Goal: Task Accomplishment & Management: Use online tool/utility

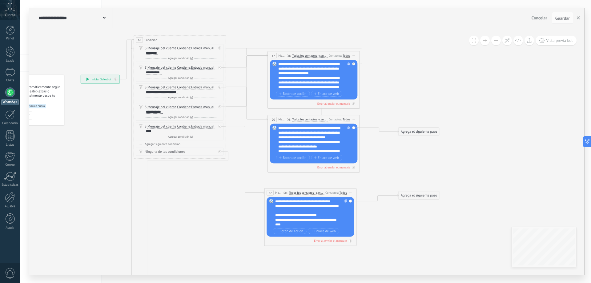
click at [288, 65] on div "**********" at bounding box center [314, 76] width 72 height 28
click at [300, 65] on div "**********" at bounding box center [314, 76] width 72 height 28
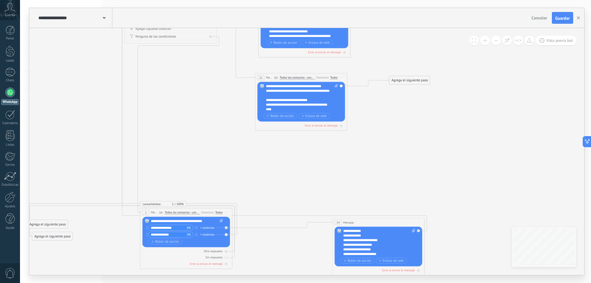
drag, startPoint x: 408, startPoint y: 174, endPoint x: 399, endPoint y: 59, distance: 115.9
click at [399, 59] on icon at bounding box center [226, 94] width 628 height 579
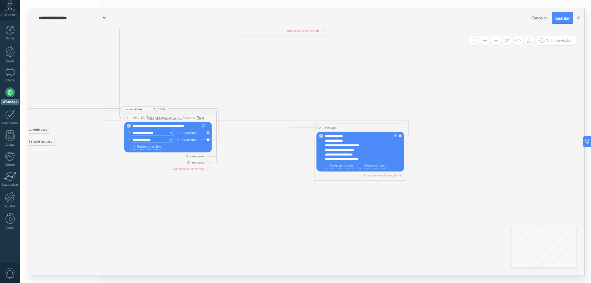
drag, startPoint x: 396, startPoint y: 181, endPoint x: 382, endPoint y: 103, distance: 79.6
click at [382, 103] on icon at bounding box center [208, -1] width 628 height 579
click at [345, 136] on div "**********" at bounding box center [361, 148] width 72 height 28
click at [348, 137] on div "**********" at bounding box center [361, 148] width 72 height 28
click at [388, 104] on icon at bounding box center [208, -1] width 628 height 579
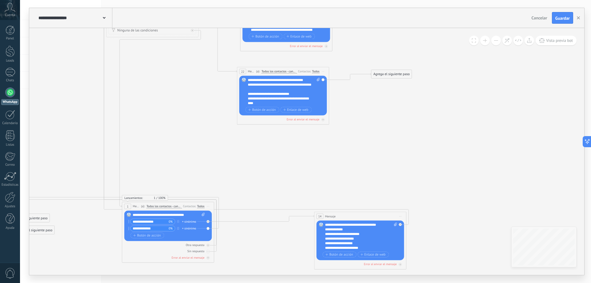
click at [156, 214] on div "**********" at bounding box center [169, 215] width 72 height 5
click at [187, 162] on icon at bounding box center [208, 88] width 628 height 579
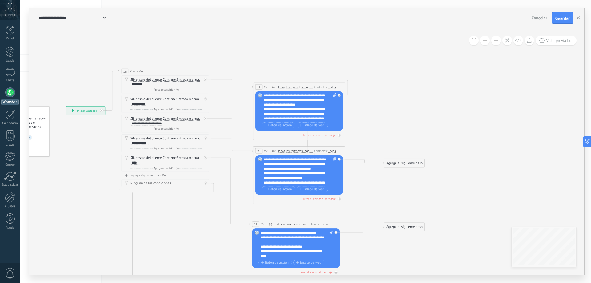
drag, startPoint x: 230, startPoint y: 72, endPoint x: 243, endPoint y: 47, distance: 27.8
click at [243, 47] on icon at bounding box center [221, 240] width 628 height 579
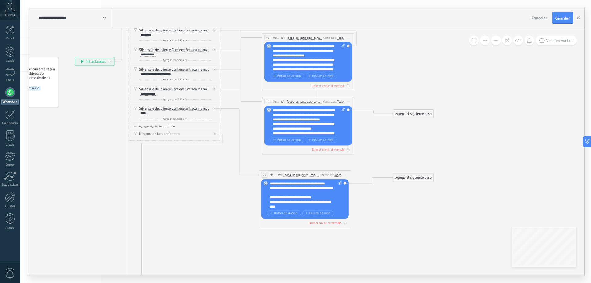
drag, startPoint x: 384, startPoint y: 190, endPoint x: 393, endPoint y: 141, distance: 50.1
click at [393, 141] on icon at bounding box center [230, 191] width 628 height 579
click at [282, 210] on button "Botón de acción" at bounding box center [284, 213] width 34 height 6
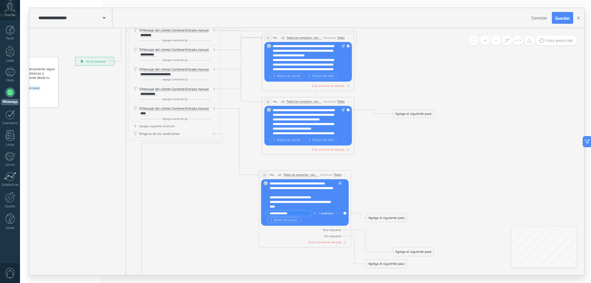
type input "**********"
click at [290, 220] on span "Botón de acción" at bounding box center [284, 220] width 28 height 4
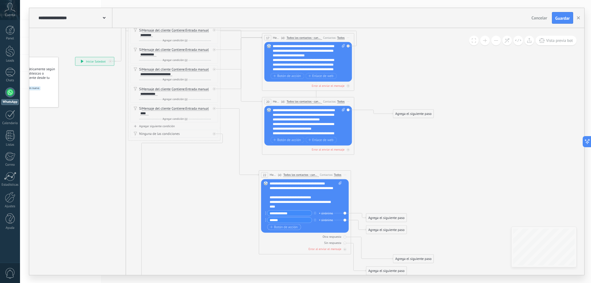
type input "******"
click at [278, 229] on button "Botón de acción" at bounding box center [284, 227] width 34 height 6
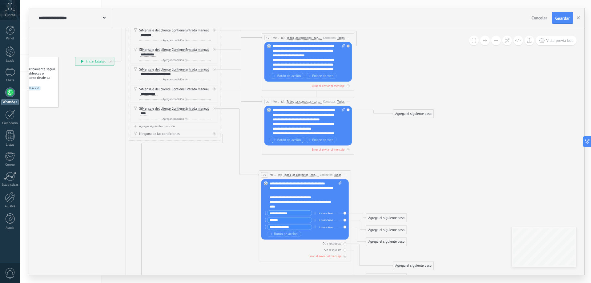
type input "**********"
click at [290, 139] on span "Botón de acción" at bounding box center [288, 140] width 28 height 4
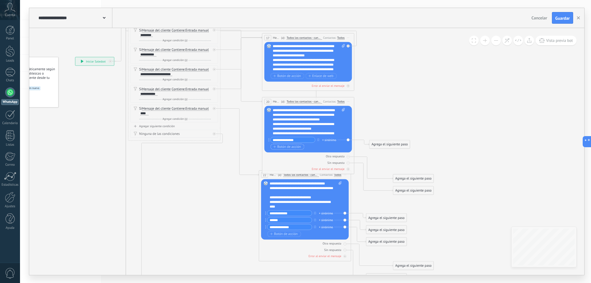
type input "**********"
click at [281, 147] on span "Botón de acción" at bounding box center [288, 147] width 28 height 4
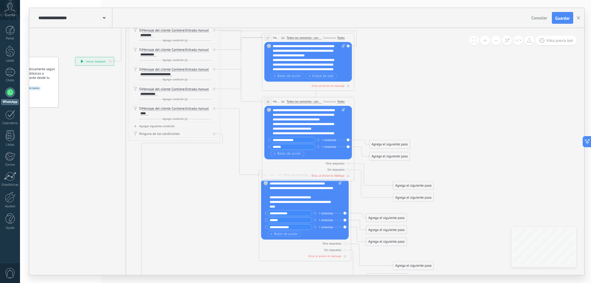
type input "******"
click at [287, 154] on span "Botón de acción" at bounding box center [288, 154] width 28 height 4
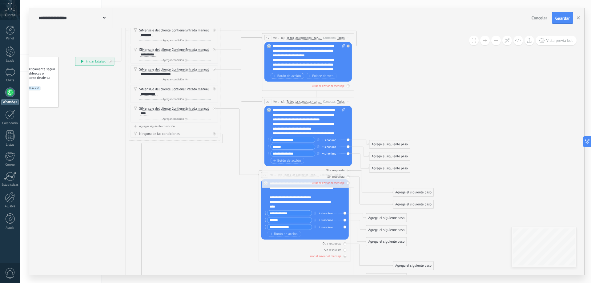
type input "**********"
click at [296, 79] on button "Botón de acción" at bounding box center [288, 76] width 34 height 6
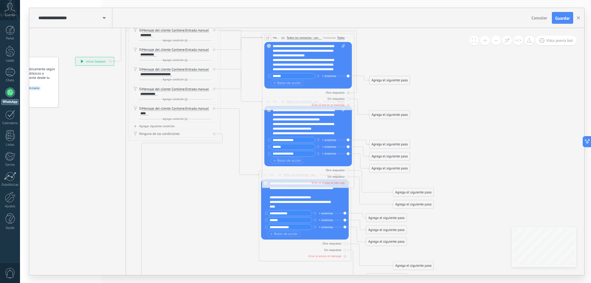
click at [288, 79] on input "******" at bounding box center [293, 75] width 45 height 5
type input "******"
click at [286, 81] on span "Botón de acción" at bounding box center [288, 83] width 28 height 4
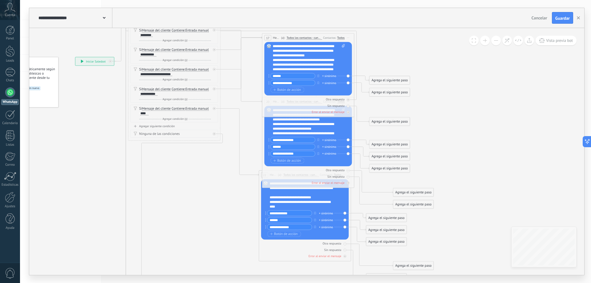
type input "**********"
click at [464, 82] on icon at bounding box center [230, 195] width 628 height 586
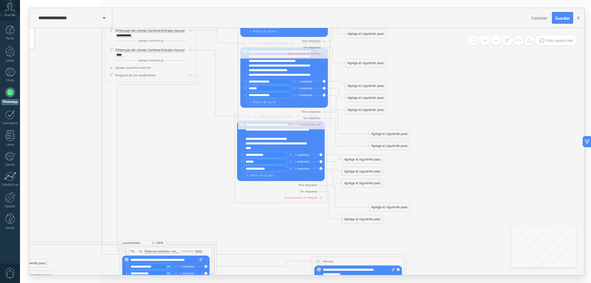
drag, startPoint x: 465, startPoint y: 92, endPoint x: 441, endPoint y: 33, distance: 63.8
click at [441, 33] on icon at bounding box center [206, 137] width 628 height 586
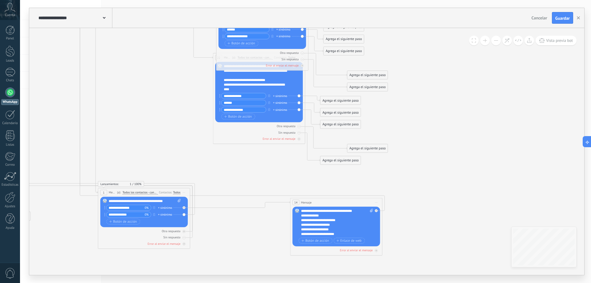
drag, startPoint x: 449, startPoint y: 179, endPoint x: 429, endPoint y: 121, distance: 61.5
click at [429, 121] on icon at bounding box center [184, 78] width 628 height 586
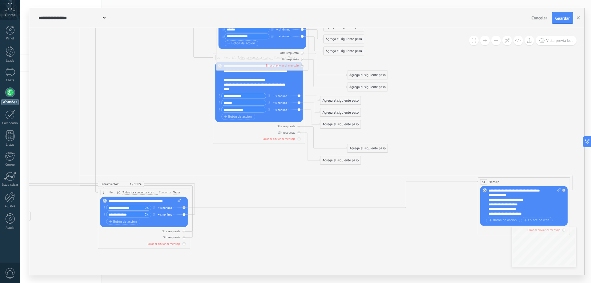
drag, startPoint x: 323, startPoint y: 201, endPoint x: 510, endPoint y: 181, distance: 189.0
click at [510, 181] on div "14 Mensaje ******* (a): Todos los contactos - canales seleccionados Todos los c…" at bounding box center [524, 182] width 92 height 9
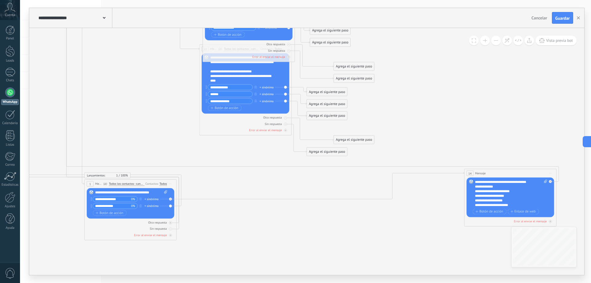
drag, startPoint x: 493, startPoint y: 147, endPoint x: 479, endPoint y: 139, distance: 16.1
click at [479, 139] on icon at bounding box center [264, 65] width 816 height 579
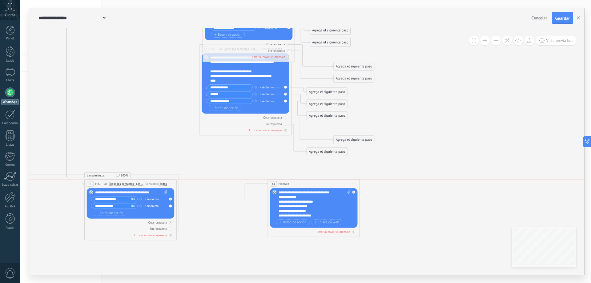
drag, startPoint x: 481, startPoint y: 172, endPoint x: 285, endPoint y: 184, distance: 196.9
click at [285, 184] on span "Mensaje" at bounding box center [284, 184] width 10 height 4
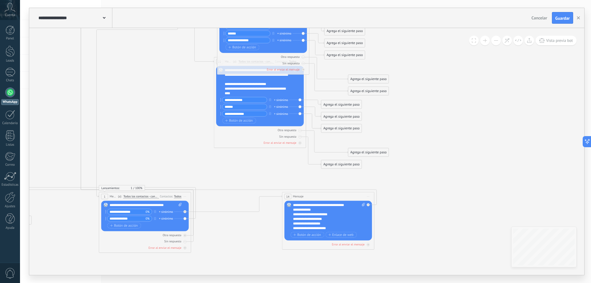
drag, startPoint x: 192, startPoint y: 152, endPoint x: 207, endPoint y: 165, distance: 19.2
click at [207, 165] on icon at bounding box center [181, 78] width 620 height 579
drag, startPoint x: 330, startPoint y: 128, endPoint x: 127, endPoint y: 209, distance: 218.6
drag, startPoint x: 333, startPoint y: 56, endPoint x: 148, endPoint y: 206, distance: 238.9
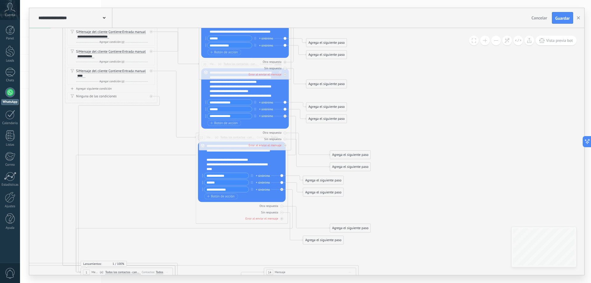
drag, startPoint x: 184, startPoint y: 59, endPoint x: 165, endPoint y: 134, distance: 77.9
click at [165, 134] on icon at bounding box center [161, 153] width 619 height 579
drag, startPoint x: 321, startPoint y: 55, endPoint x: 159, endPoint y: 258, distance: 259.7
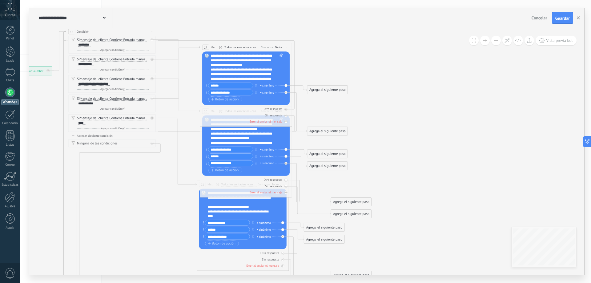
drag, startPoint x: 163, startPoint y: 144, endPoint x: 164, endPoint y: 191, distance: 47.2
click at [164, 191] on icon at bounding box center [162, 201] width 619 height 579
click at [562, 20] on span "Guardar" at bounding box center [563, 18] width 14 height 4
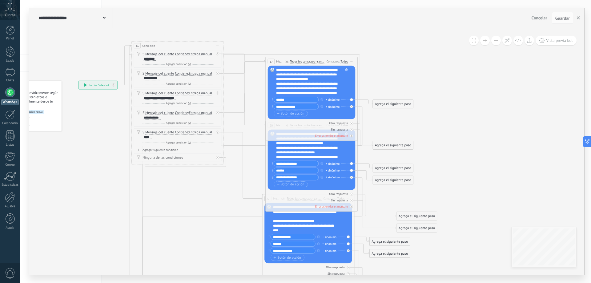
drag, startPoint x: 390, startPoint y: 65, endPoint x: 456, endPoint y: 79, distance: 67.1
click at [456, 79] on icon at bounding box center [228, 215] width 619 height 579
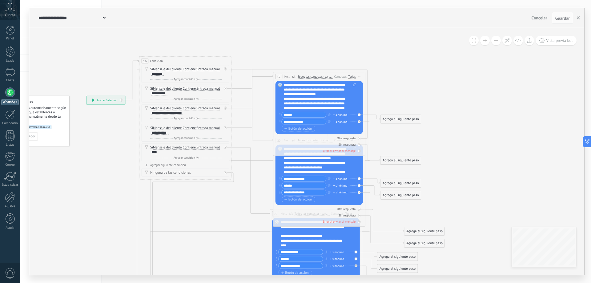
drag, startPoint x: 446, startPoint y: 79, endPoint x: 454, endPoint y: 94, distance: 16.9
click at [454, 94] on icon at bounding box center [236, 230] width 619 height 579
click at [159, 74] on div "********" at bounding box center [158, 74] width 12 height 4
click at [164, 75] on div "********" at bounding box center [158, 74] width 12 height 4
click at [153, 150] on div "Si Mensaje del cliente Mensaje del cliente Emoción de la conversación Comentari…" at bounding box center [186, 149] width 72 height 9
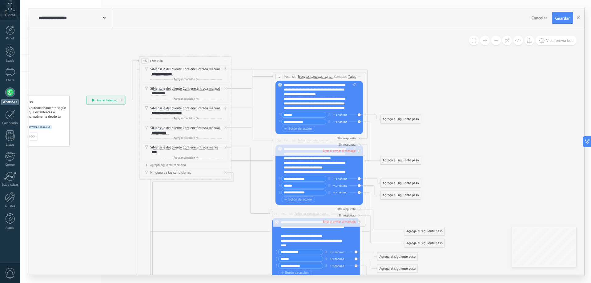
click at [156, 152] on div "******" at bounding box center [156, 152] width 8 height 4
click at [158, 152] on div "******" at bounding box center [156, 152] width 8 height 4
click at [225, 70] on icon at bounding box center [226, 69] width 2 height 2
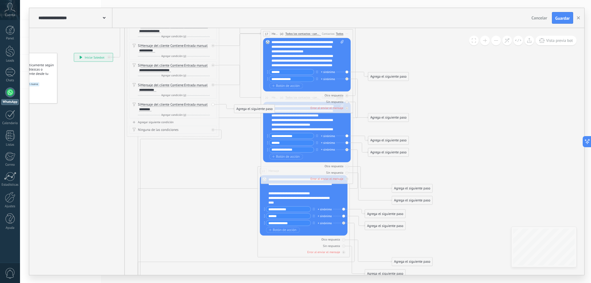
drag, startPoint x: 517, startPoint y: 152, endPoint x: 509, endPoint y: 121, distance: 32.7
click at [509, 121] on icon at bounding box center [223, 169] width 619 height 542
drag, startPoint x: 248, startPoint y: 110, endPoint x: 281, endPoint y: 57, distance: 62.2
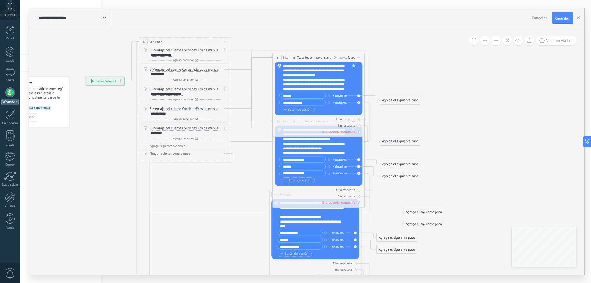
drag, startPoint x: 389, startPoint y: 51, endPoint x: 409, endPoint y: 87, distance: 41.1
click at [409, 87] on icon at bounding box center [235, 211] width 619 height 579
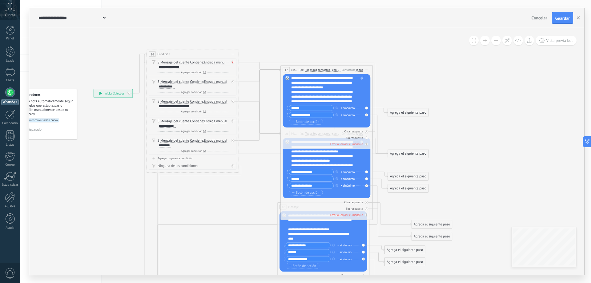
click at [233, 62] on icon at bounding box center [233, 62] width 2 height 2
drag, startPoint x: 263, startPoint y: 81, endPoint x: 321, endPoint y: 231, distance: 160.6
click at [563, 19] on span "Guardar" at bounding box center [563, 18] width 14 height 4
click at [198, 61] on span "Contiene" at bounding box center [196, 63] width 13 height 4
click at [198, 61] on button "Contiene" at bounding box center [217, 62] width 58 height 8
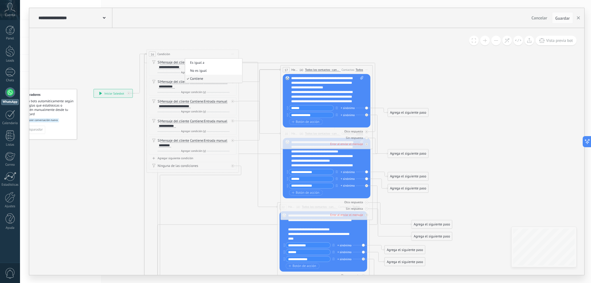
click at [231, 41] on icon at bounding box center [243, 205] width 619 height 542
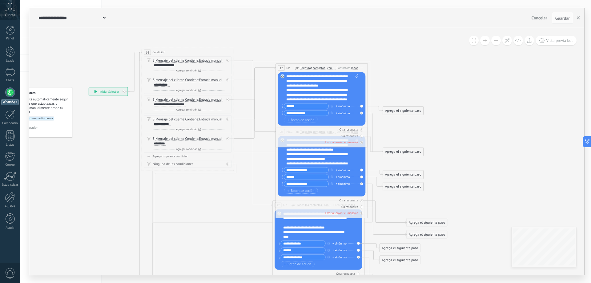
drag, startPoint x: 262, startPoint y: 48, endPoint x: 257, endPoint y: 47, distance: 5.3
click at [257, 47] on icon at bounding box center [238, 203] width 619 height 542
click at [296, 263] on span "Botón de acción" at bounding box center [298, 264] width 28 height 4
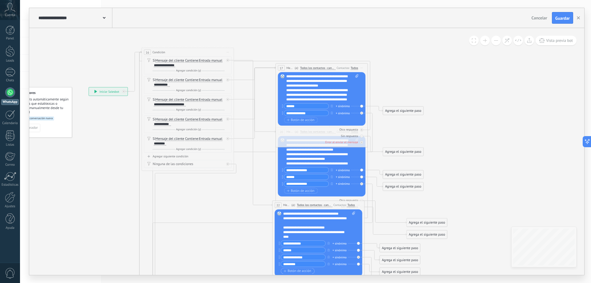
type input "*********"
click at [299, 270] on span "Botón de acción" at bounding box center [298, 271] width 28 height 4
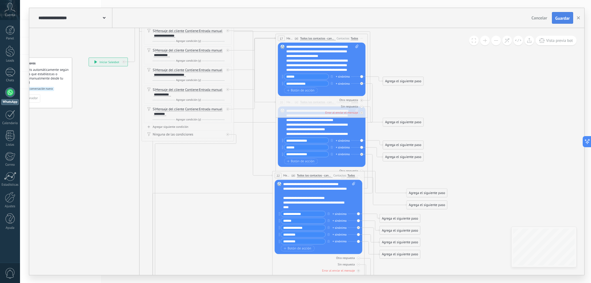
type input "*********"
click at [563, 20] on span "Guardar" at bounding box center [563, 18] width 14 height 4
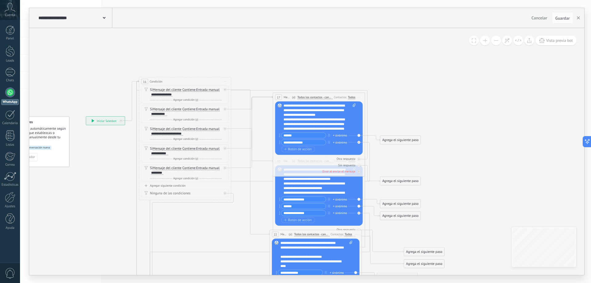
drag, startPoint x: 481, startPoint y: 81, endPoint x: 478, endPoint y: 140, distance: 58.9
click at [478, 140] on icon at bounding box center [235, 232] width 619 height 542
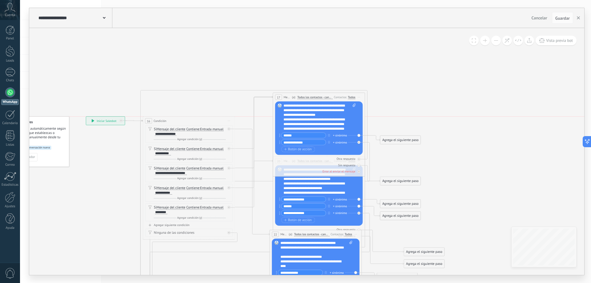
drag, startPoint x: 159, startPoint y: 84, endPoint x: 312, endPoint y: 144, distance: 164.1
click at [161, 117] on div "16 Condición ********* Iniciar vista previa aquí Cambiar nombre Duplicar [GEOGR…" at bounding box center [189, 121] width 92 height 9
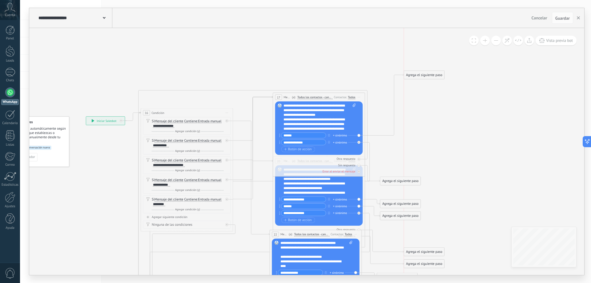
drag, startPoint x: 399, startPoint y: 141, endPoint x: 423, endPoint y: 76, distance: 69.4
click at [423, 76] on div "Agrega el siguiente paso" at bounding box center [424, 75] width 40 height 8
click at [287, 96] on span "Mensaje" at bounding box center [287, 97] width 7 height 4
click at [286, 96] on span "Mensaje" at bounding box center [287, 97] width 7 height 4
click at [358, 99] on span "Iniciar vista previa aquí Cambiar nombre Duplicar [GEOGRAPHIC_DATA]" at bounding box center [358, 97] width 7 height 7
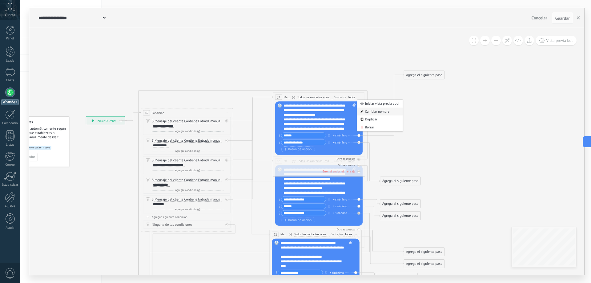
click at [368, 110] on div "Cambiar nombre" at bounding box center [380, 112] width 46 height 8
type input "**********"
click at [368, 88] on icon at bounding box center [235, 229] width 619 height 549
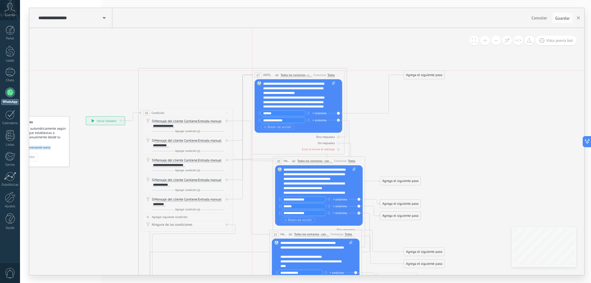
drag, startPoint x: 362, startPoint y: 101, endPoint x: 343, endPoint y: 79, distance: 28.8
click at [343, 79] on div "**********" at bounding box center [299, 75] width 92 height 9
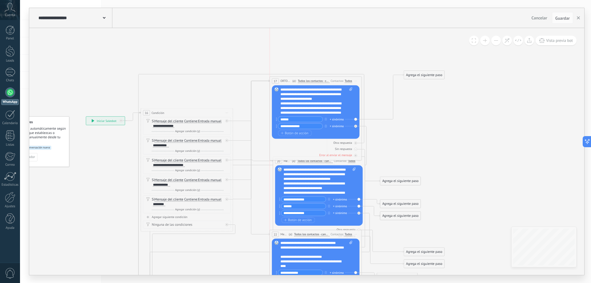
drag, startPoint x: 344, startPoint y: 76, endPoint x: 360, endPoint y: 83, distance: 16.9
click at [360, 83] on div "**********" at bounding box center [316, 81] width 92 height 9
click at [223, 198] on div "Borrar" at bounding box center [221, 199] width 5 height 7
click at [227, 206] on div "Borrar" at bounding box center [229, 206] width 20 height 8
click at [222, 180] on icon at bounding box center [222, 180] width 2 height 0
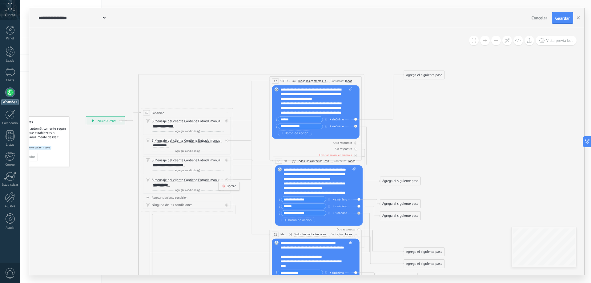
click at [224, 187] on icon at bounding box center [224, 186] width 2 height 3
click at [221, 160] on icon at bounding box center [222, 160] width 2 height 0
click at [227, 168] on div "Borrar" at bounding box center [229, 167] width 20 height 8
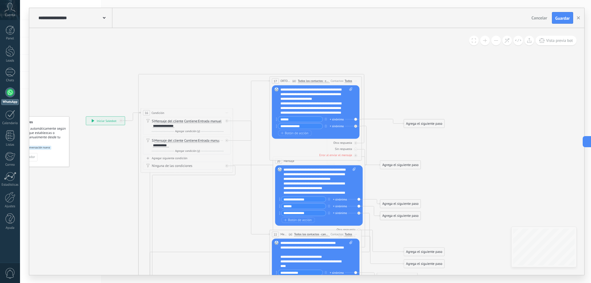
click at [223, 141] on div "Borrar" at bounding box center [221, 140] width 5 height 7
click at [227, 149] on div "Borrar" at bounding box center [229, 147] width 20 height 8
click at [228, 113] on span "Iniciar vista previa aquí Cambiar nombre Duplicar [GEOGRAPHIC_DATA]" at bounding box center [226, 112] width 7 height 7
click at [239, 144] on div "Borrar" at bounding box center [248, 143] width 46 height 8
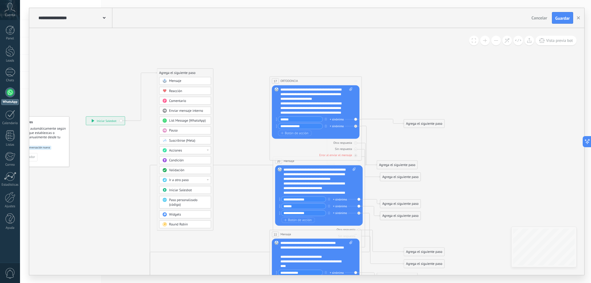
drag, startPoint x: 168, startPoint y: 135, endPoint x: 185, endPoint y: 72, distance: 65.1
click at [185, 72] on div "Agrega el siguiente paso" at bounding box center [185, 73] width 56 height 8
click at [191, 159] on div "Condición" at bounding box center [188, 160] width 39 height 5
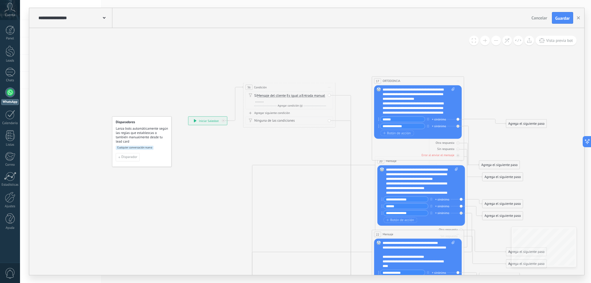
drag, startPoint x: 271, startPoint y: 66, endPoint x: 261, endPoint y: 85, distance: 21.1
click at [261, 85] on div "36 Condición ********* Iniciar vista previa aquí Cambiar nombre Duplicar [GEOGR…" at bounding box center [290, 87] width 92 height 9
click at [294, 95] on span "Es igual a" at bounding box center [294, 96] width 14 height 4
click at [294, 95] on button "Es igual a" at bounding box center [314, 95] width 58 height 8
click at [294, 111] on span "Contiene" at bounding box center [310, 112] width 56 height 5
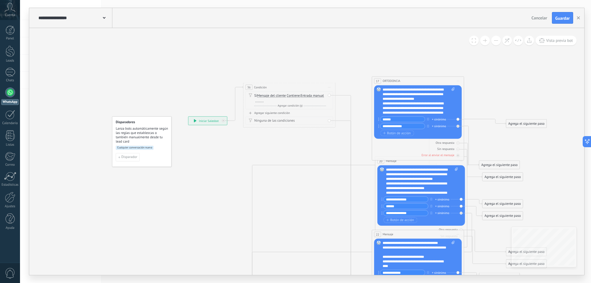
click at [298, 49] on icon at bounding box center [359, 257] width 660 height 592
click at [331, 87] on span "Iniciar vista previa aquí Cambiar nombre Duplicar [GEOGRAPHIC_DATA]" at bounding box center [329, 87] width 7 height 7
click at [341, 115] on div "Borrar" at bounding box center [351, 117] width 46 height 8
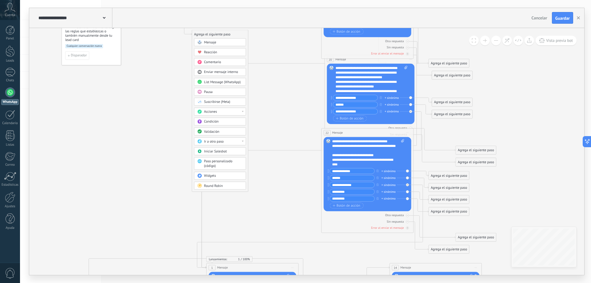
drag, startPoint x: 310, startPoint y: 114, endPoint x: 262, endPoint y: 17, distance: 108.0
click at [262, 17] on div "**********" at bounding box center [306, 141] width 555 height 267
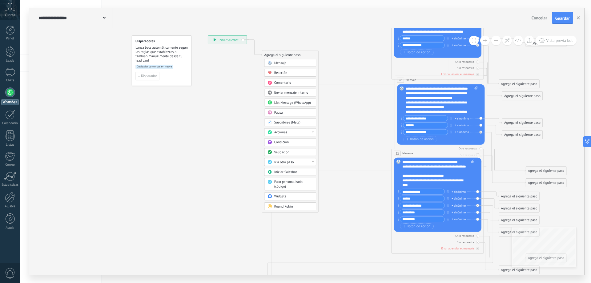
drag, startPoint x: 281, startPoint y: 212, endPoint x: 352, endPoint y: 233, distance: 74.7
click at [352, 233] on icon at bounding box center [378, 176] width 660 height 592
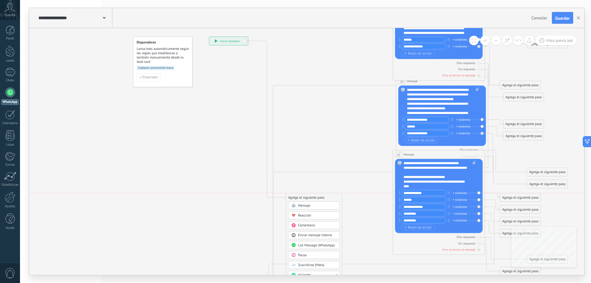
drag, startPoint x: 286, startPoint y: 55, endPoint x: 309, endPoint y: 195, distance: 141.7
click at [309, 195] on div "Agrega el siguiente paso" at bounding box center [314, 198] width 56 height 8
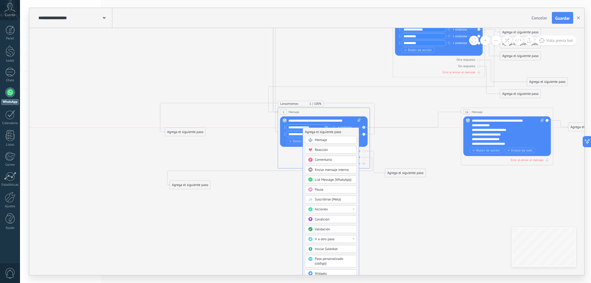
drag, startPoint x: 299, startPoint y: 175, endPoint x: 316, endPoint y: 131, distance: 47.2
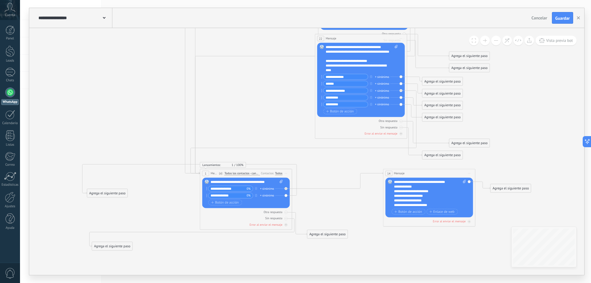
drag, startPoint x: 331, startPoint y: 59, endPoint x: 254, endPoint y: 120, distance: 98.9
click at [254, 120] on icon at bounding box center [302, 115] width 660 height 701
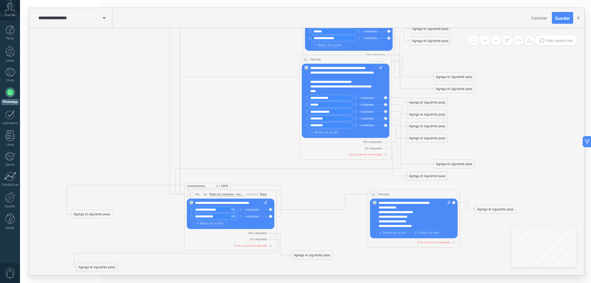
drag, startPoint x: 276, startPoint y: 83, endPoint x: 260, endPoint y: 104, distance: 26.2
click at [260, 104] on icon at bounding box center [286, 136] width 660 height 701
drag, startPoint x: 417, startPoint y: 208, endPoint x: 348, endPoint y: 208, distance: 69.0
click at [503, 229] on icon at bounding box center [286, 136] width 660 height 701
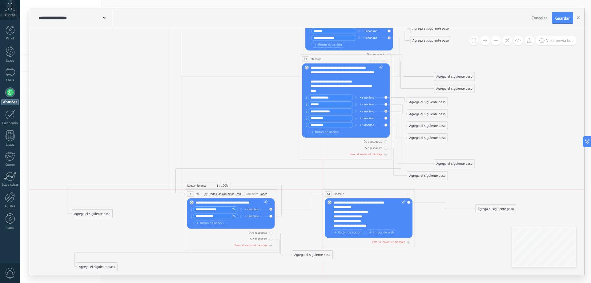
drag, startPoint x: 415, startPoint y: 194, endPoint x: 373, endPoint y: 195, distance: 41.6
click at [373, 195] on div "14 Mensaje ******* (a): Todos los contactos - canales seleccionados Todos los c…" at bounding box center [369, 194] width 92 height 9
click at [484, 209] on div "Agrega el siguiente paso" at bounding box center [496, 209] width 40 height 8
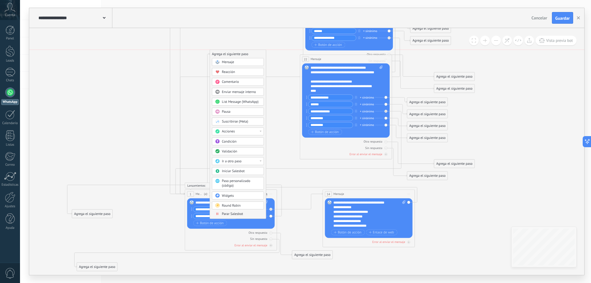
drag, startPoint x: 485, startPoint y: 210, endPoint x: 219, endPoint y: 56, distance: 307.3
click at [219, 56] on div "Agrega el siguiente paso" at bounding box center [238, 54] width 56 height 8
click at [240, 142] on div "Condición" at bounding box center [241, 141] width 39 height 5
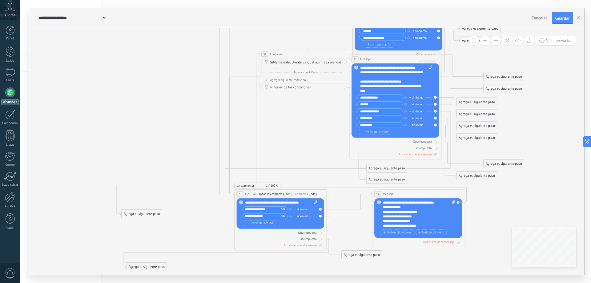
click at [307, 62] on span "Es igual a" at bounding box center [310, 63] width 14 height 4
click at [307, 62] on button "Es igual a" at bounding box center [330, 62] width 58 height 8
click at [316, 81] on span "Contiene" at bounding box center [326, 78] width 56 height 5
click at [276, 68] on div at bounding box center [275, 67] width 8 height 4
drag, startPoint x: 292, startPoint y: 55, endPoint x: 187, endPoint y: 53, distance: 104.8
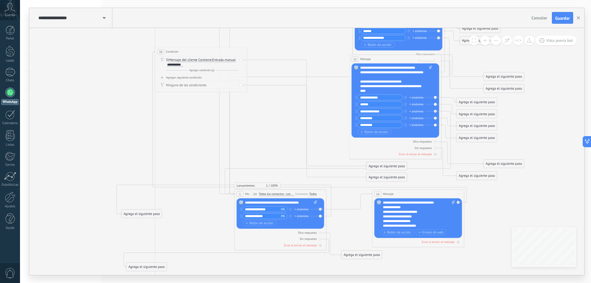
click at [187, 53] on div "38 Condición ********* Iniciar vista previa aquí Cambiar nombre Duplicar [GEOGR…" at bounding box center [201, 51] width 92 height 9
drag, startPoint x: 385, startPoint y: 168, endPoint x: 312, endPoint y: 49, distance: 139.5
click at [312, 49] on div "Agrega el siguiente paso" at bounding box center [312, 49] width 40 height 8
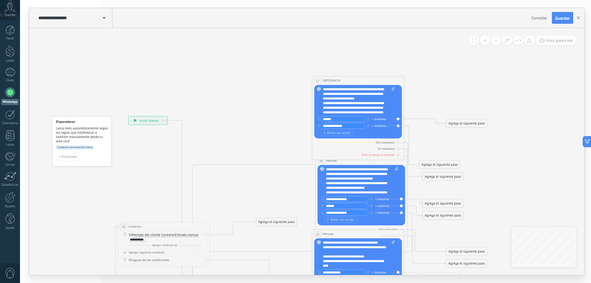
drag, startPoint x: 311, startPoint y: 69, endPoint x: 274, endPoint y: 244, distance: 178.9
click at [274, 244] on icon at bounding box center [278, 261] width 618 height 601
drag, startPoint x: 274, startPoint y: 223, endPoint x: 343, endPoint y: 94, distance: 145.9
drag, startPoint x: 345, startPoint y: 85, endPoint x: 320, endPoint y: 63, distance: 33.6
click at [128, 116] on div "**********" at bounding box center [128, 116] width 0 height 0
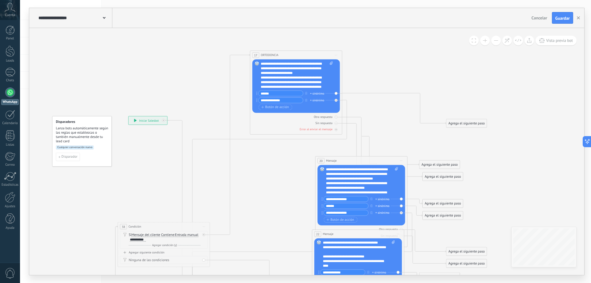
drag, startPoint x: 331, startPoint y: 79, endPoint x: 270, endPoint y: 53, distance: 67.0
click at [270, 53] on span "ORTODONCIA" at bounding box center [270, 55] width 18 height 4
click at [337, 118] on div at bounding box center [336, 117] width 3 height 3
drag, startPoint x: 374, startPoint y: 70, endPoint x: 431, endPoint y: 69, distance: 57.3
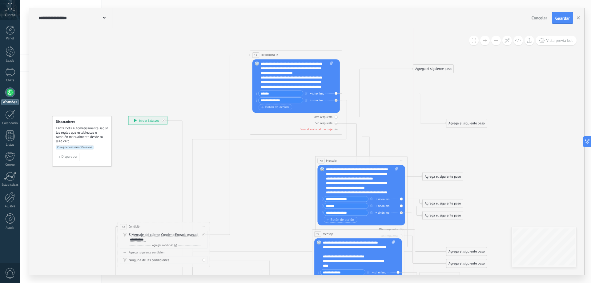
click at [431, 69] on div "Agrega el siguiente paso" at bounding box center [433, 69] width 40 height 8
drag, startPoint x: 430, startPoint y: 68, endPoint x: 333, endPoint y: 181, distance: 149.0
click at [266, 185] on div "Agrega el siguiente paso" at bounding box center [270, 185] width 40 height 8
click at [402, 160] on icon at bounding box center [401, 160] width 2 height 0
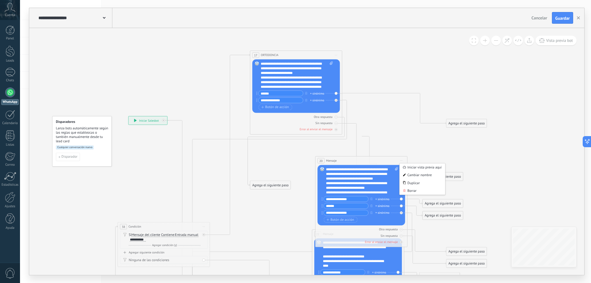
click at [270, 184] on div "Agrega el siguiente paso" at bounding box center [270, 185] width 40 height 8
click at [277, 263] on div "Acciones" at bounding box center [281, 263] width 39 height 5
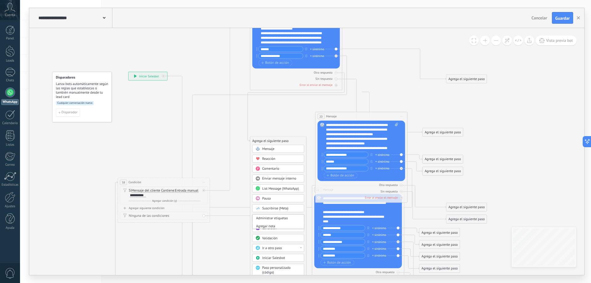
click at [238, 238] on icon at bounding box center [278, 200] width 618 height 618
click at [282, 143] on div "Agrega el siguiente paso" at bounding box center [270, 141] width 40 height 8
click at [285, 229] on div "Condición" at bounding box center [281, 228] width 39 height 5
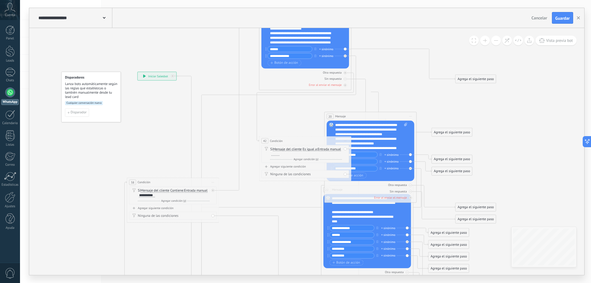
click at [311, 150] on span "Es igual a" at bounding box center [310, 150] width 14 height 4
click at [311, 150] on button "Es igual a" at bounding box center [330, 149] width 58 height 8
click at [315, 164] on span "Contiene" at bounding box center [326, 165] width 56 height 5
click at [273, 155] on div at bounding box center [275, 154] width 8 height 4
drag, startPoint x: 290, startPoint y: 153, endPoint x: 270, endPoint y: 151, distance: 20.1
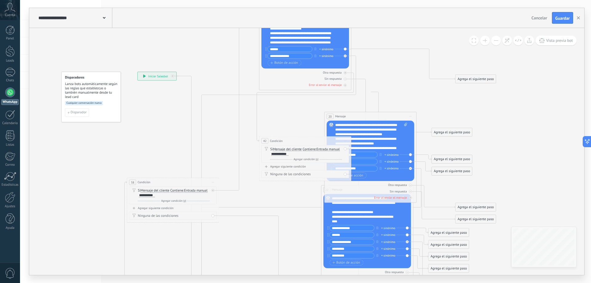
click at [270, 151] on div "Si Mensaje del cliente Mensaje del cliente Emoción de la conversación Comentari…" at bounding box center [306, 151] width 72 height 9
drag, startPoint x: 272, startPoint y: 148, endPoint x: 303, endPoint y: 172, distance: 38.9
click at [304, 171] on div "42 Condición ********* Iniciar vista previa aquí Cambiar nombre Duplicar [GEOGR…" at bounding box center [305, 158] width 92 height 45
drag, startPoint x: 322, startPoint y: 173, endPoint x: 274, endPoint y: 139, distance: 59.2
click at [274, 139] on div "42 Condición ********* Iniciar vista previa aquí Cambiar nombre Duplicar [GEOGR…" at bounding box center [305, 158] width 92 height 45
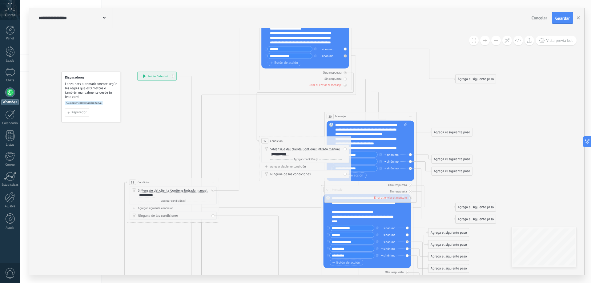
click at [278, 168] on div "Agregar siguiente condición" at bounding box center [306, 167] width 88 height 4
click at [307, 170] on span "Es igual a" at bounding box center [310, 169] width 14 height 4
click at [307, 170] on button "Es igual a" at bounding box center [330, 169] width 58 height 8
click at [314, 187] on span "Contiene" at bounding box center [326, 185] width 56 height 5
click at [275, 173] on div at bounding box center [275, 174] width 8 height 4
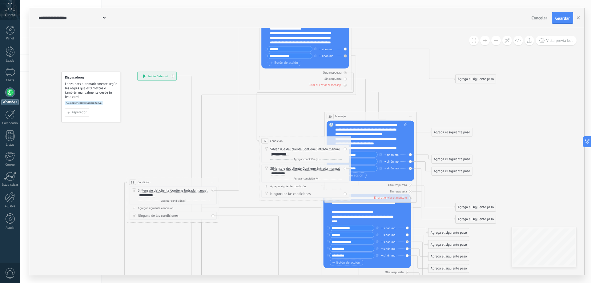
click at [305, 116] on icon at bounding box center [287, 200] width 618 height 618
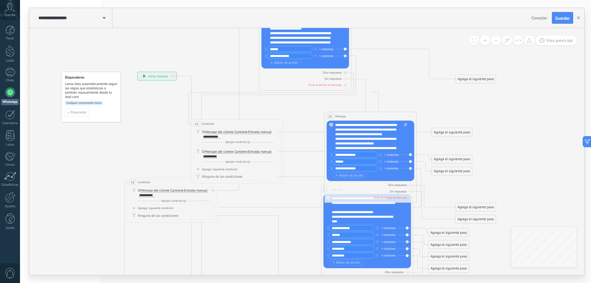
drag, startPoint x: 272, startPoint y: 141, endPoint x: 204, endPoint y: 124, distance: 70.2
click at [204, 124] on span "Condición" at bounding box center [208, 124] width 13 height 4
click at [276, 151] on div "Si Mensaje del cliente Mensaje del cliente Emoción de la conversación Comentari…" at bounding box center [237, 157] width 88 height 18
drag, startPoint x: 348, startPoint y: 197, endPoint x: 369, endPoint y: 186, distance: 24.1
click at [369, 186] on div "Otra respuesta Sin respuesta Error al enviar el mensaje" at bounding box center [371, 190] width 88 height 19
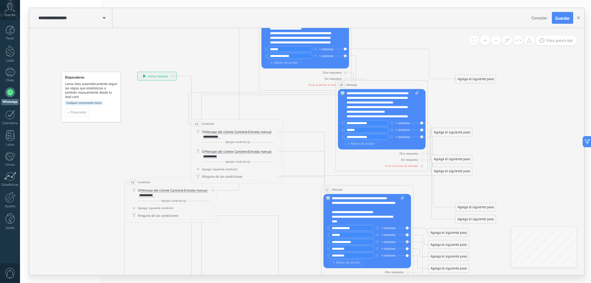
drag, startPoint x: 365, startPoint y: 119, endPoint x: 377, endPoint y: 87, distance: 33.4
click at [377, 87] on div "20 Mensaje ******* (a): Todos los contactos - canales seleccionados Todos los c…" at bounding box center [382, 84] width 92 height 9
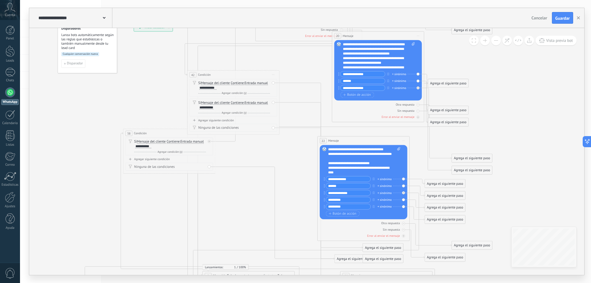
drag, startPoint x: 521, startPoint y: 171, endPoint x: 428, endPoint y: 125, distance: 103.6
click at [517, 122] on icon at bounding box center [283, 151] width 618 height 618
click at [273, 103] on div "Si Mensaje del cliente Mensaje del cliente Emoción de la conversación Comentari…" at bounding box center [233, 108] width 88 height 18
drag, startPoint x: 333, startPoint y: 151, endPoint x: 361, endPoint y: 148, distance: 27.6
click at [363, 150] on div "**********" at bounding box center [364, 161] width 72 height 28
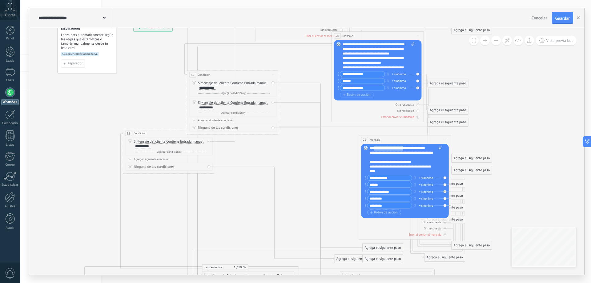
drag, startPoint x: 348, startPoint y: 137, endPoint x: 390, endPoint y: 136, distance: 41.9
click at [390, 136] on div "22 Mensaje ******* (a): Todos los contactos - canales seleccionados Todos los c…" at bounding box center [405, 139] width 92 height 9
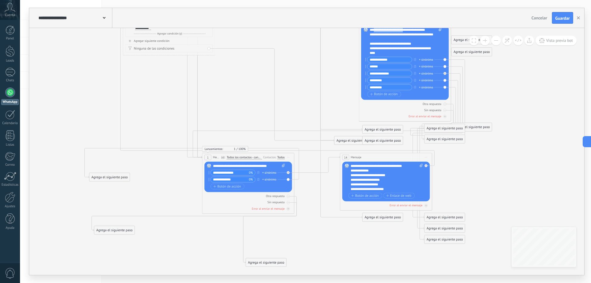
drag, startPoint x: 321, startPoint y: 185, endPoint x: 368, endPoint y: 240, distance: 72.1
click at [259, 263] on div "Agrega el siguiente paso" at bounding box center [266, 263] width 40 height 8
drag, startPoint x: 367, startPoint y: 219, endPoint x: 315, endPoint y: 85, distance: 143.8
click at [315, 85] on div "Agrega el siguiente paso" at bounding box center [320, 84] width 40 height 8
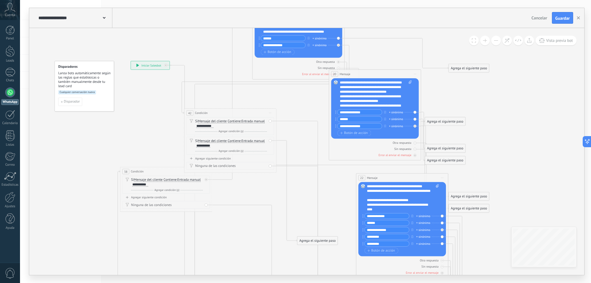
drag, startPoint x: 337, startPoint y: 65, endPoint x: 338, endPoint y: 209, distance: 143.9
click at [338, 209] on icon at bounding box center [280, 209] width 618 height 658
drag, startPoint x: 305, startPoint y: 241, endPoint x: 359, endPoint y: 107, distance: 144.7
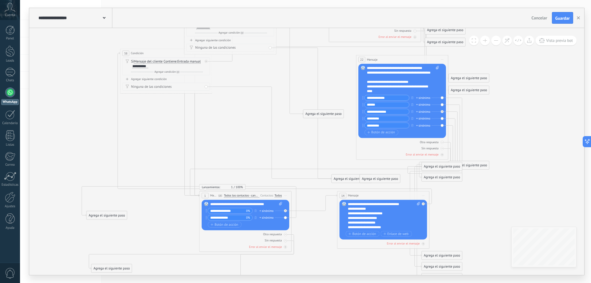
drag, startPoint x: 381, startPoint y: 167, endPoint x: 325, endPoint y: 113, distance: 77.8
click at [325, 113] on div "Agrega el siguiente paso" at bounding box center [323, 114] width 40 height 8
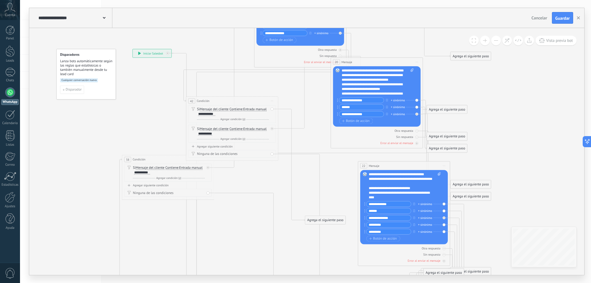
drag, startPoint x: 332, startPoint y: 67, endPoint x: 335, endPoint y: 184, distance: 117.1
click at [334, 178] on icon at bounding box center [282, 197] width 618 height 658
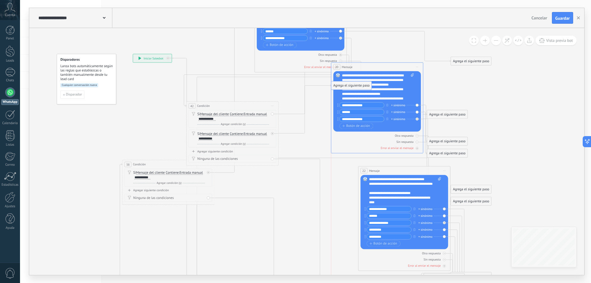
drag, startPoint x: 329, startPoint y: 224, endPoint x: 354, endPoint y: 84, distance: 141.8
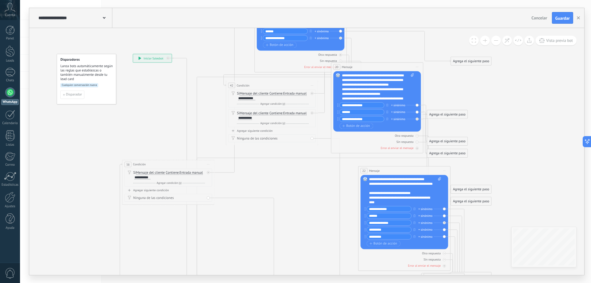
drag, startPoint x: 226, startPoint y: 109, endPoint x: 266, endPoint y: 88, distance: 44.6
click at [266, 88] on div "42 Condición ********* Iniciar vista previa aquí Cambiar nombre Duplicar [GEOGR…" at bounding box center [272, 85] width 92 height 9
click at [507, 39] on icon at bounding box center [507, 40] width 5 height 5
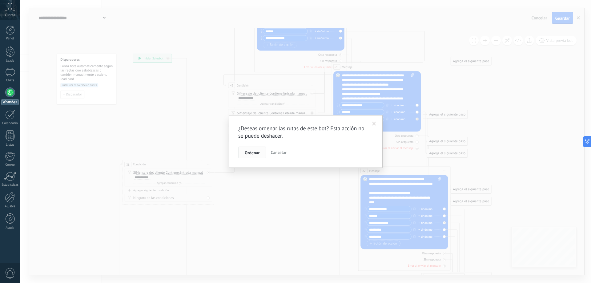
click at [248, 154] on span "Ordenar" at bounding box center [252, 153] width 15 height 4
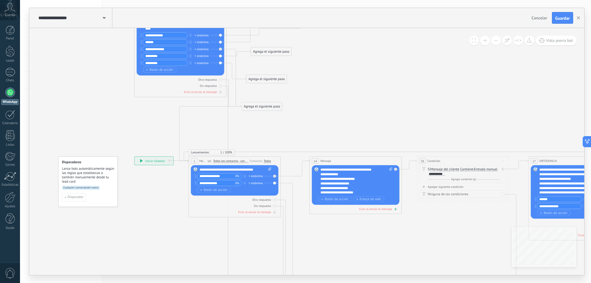
drag, startPoint x: 368, startPoint y: 169, endPoint x: 335, endPoint y: 209, distance: 51.4
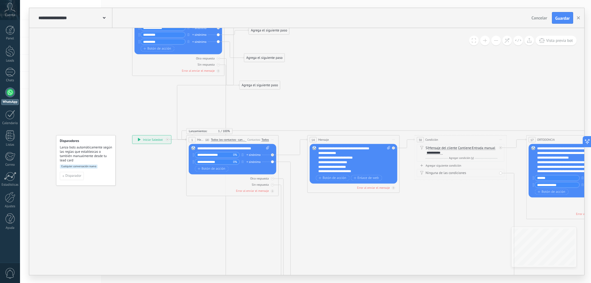
drag, startPoint x: 326, startPoint y: 95, endPoint x: 319, endPoint y: 58, distance: 38.1
click at [319, 58] on icon "1 Mensaje" at bounding box center [512, 276] width 990 height 841
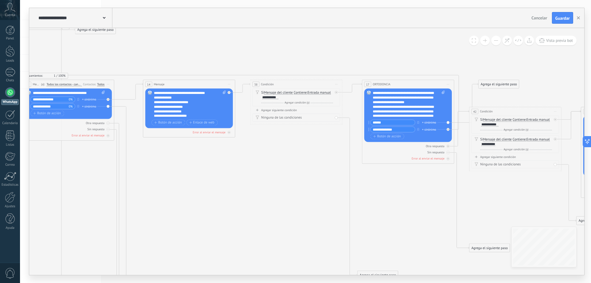
drag, startPoint x: 376, startPoint y: 239, endPoint x: 231, endPoint y: 191, distance: 152.8
click at [231, 191] on icon "1 Mensaje" at bounding box center [347, 220] width 990 height 841
click at [336, 84] on icon at bounding box center [336, 84] width 2 height 0
click at [345, 98] on div "Cambiar nombre" at bounding box center [358, 99] width 46 height 8
type input "*"
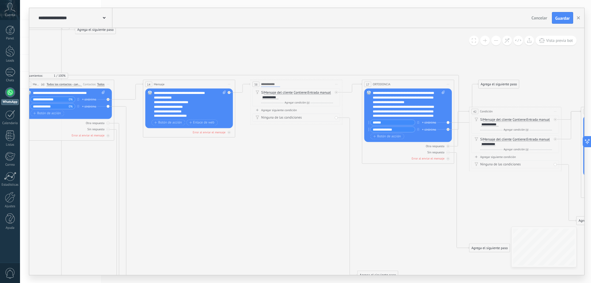
type input "**********"
click at [317, 152] on icon "1 Mensaje" at bounding box center [347, 220] width 990 height 841
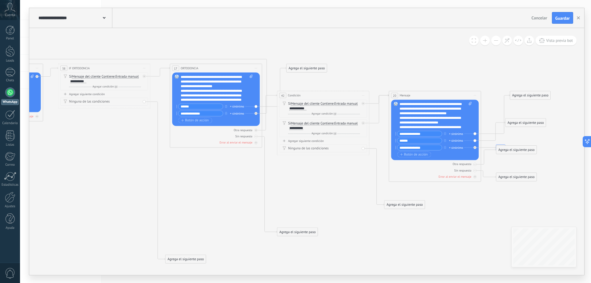
drag, startPoint x: 398, startPoint y: 190, endPoint x: 209, endPoint y: 173, distance: 188.9
click at [209, 173] on icon "1 Mensaje" at bounding box center [155, 204] width 990 height 841
click at [367, 94] on span "Iniciar vista previa aquí Cambiar nombre Duplicar [GEOGRAPHIC_DATA]" at bounding box center [363, 95] width 7 height 7
click at [376, 110] on div "Cambiar nombre" at bounding box center [385, 110] width 46 height 8
type input "*"
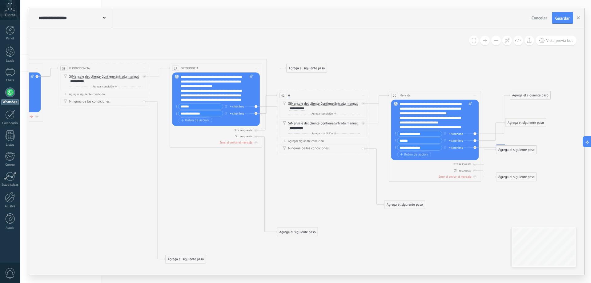
type input "*"
type input "**********"
click at [399, 71] on icon "1 Mensaje" at bounding box center [155, 204] width 990 height 841
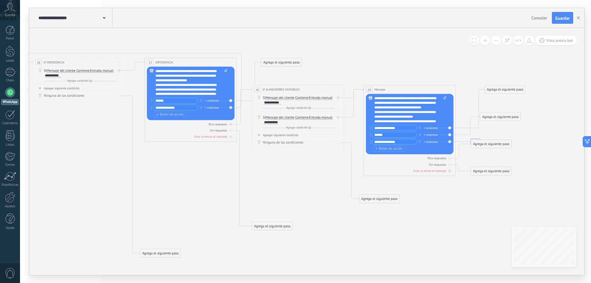
drag, startPoint x: 400, startPoint y: 75, endPoint x: 375, endPoint y: 69, distance: 25.9
click at [375, 69] on icon "1 Mensaje" at bounding box center [130, 199] width 990 height 841
drag, startPoint x: 298, startPoint y: 88, endPoint x: 301, endPoint y: 107, distance: 18.7
click at [301, 107] on span "IF ALINEADORES INVISIBLES" at bounding box center [284, 108] width 37 height 4
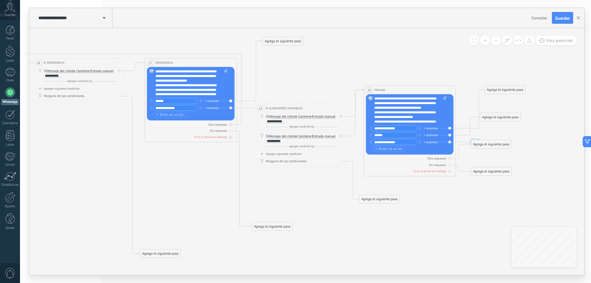
drag, startPoint x: 273, startPoint y: 60, endPoint x: 276, endPoint y: 30, distance: 30.3
click at [277, 38] on div "Agrega el siguiente paso" at bounding box center [283, 42] width 40 height 8
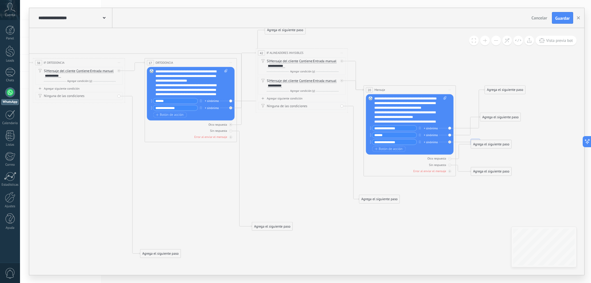
drag, startPoint x: 290, startPoint y: 111, endPoint x: 290, endPoint y: 56, distance: 55.1
click at [290, 56] on div "**********" at bounding box center [302, 53] width 92 height 9
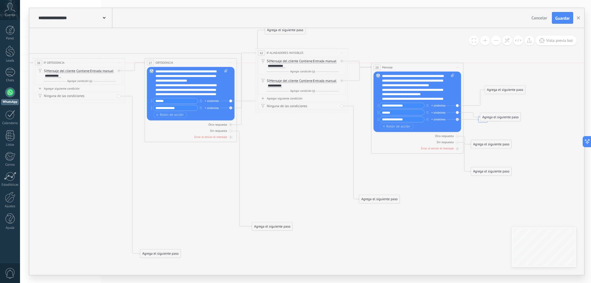
drag, startPoint x: 385, startPoint y: 91, endPoint x: 393, endPoint y: 68, distance: 24.6
click at [393, 68] on div "20 Mensaje ******* (a): Todos los contactos - canales seleccionados Todos los c…" at bounding box center [418, 67] width 92 height 9
click at [456, 68] on span "Iniciar vista previa aquí Cambiar nombre Duplicar [GEOGRAPHIC_DATA]" at bounding box center [457, 67] width 7 height 7
click at [462, 82] on icon at bounding box center [460, 81] width 3 height 3
type input "**********"
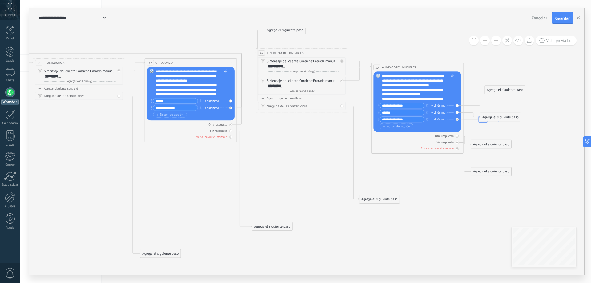
click at [397, 47] on icon "1 Mensaje" at bounding box center [130, 195] width 990 height 832
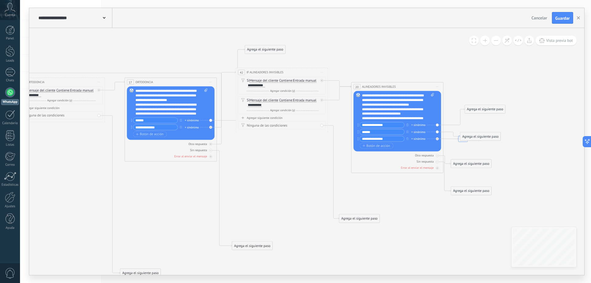
drag, startPoint x: 438, startPoint y: 182, endPoint x: 423, endPoint y: 205, distance: 28.0
click at [423, 205] on icon "1 Mensaje" at bounding box center [110, 214] width 990 height 832
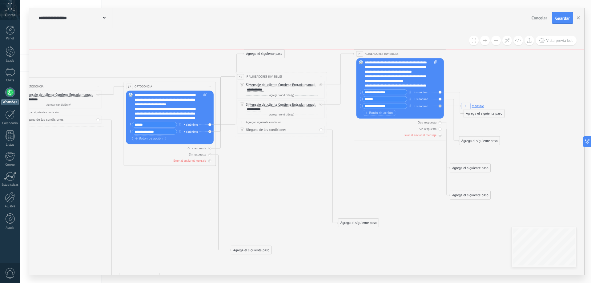
drag, startPoint x: 400, startPoint y: 87, endPoint x: 404, endPoint y: 50, distance: 37.5
click at [404, 50] on div "**********" at bounding box center [401, 54] width 92 height 9
drag, startPoint x: 484, startPoint y: 113, endPoint x: 501, endPoint y: 67, distance: 49.7
click at [501, 68] on div "Agrega el siguiente paso" at bounding box center [506, 72] width 40 height 8
click at [473, 106] on rect at bounding box center [473, 106] width 26 height 9
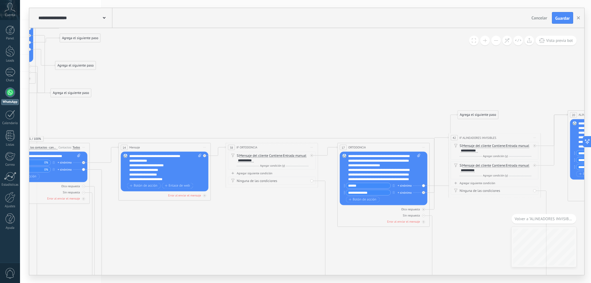
drag, startPoint x: 481, startPoint y: 101, endPoint x: 226, endPoint y: 95, distance: 254.8
click at [219, 92] on icon "1 Mensaje" at bounding box center [331, 280] width 1007 height 832
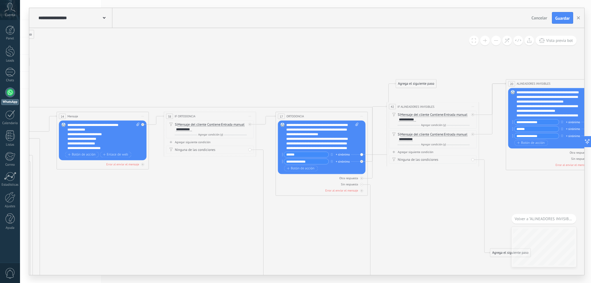
drag, startPoint x: 469, startPoint y: 207, endPoint x: 412, endPoint y: 177, distance: 64.8
click at [412, 177] on icon "1 Mensaje" at bounding box center [269, 248] width 1007 height 832
click at [550, 218] on span "Volver a "ALINEADORES INVISIBLES"" at bounding box center [544, 218] width 59 height 5
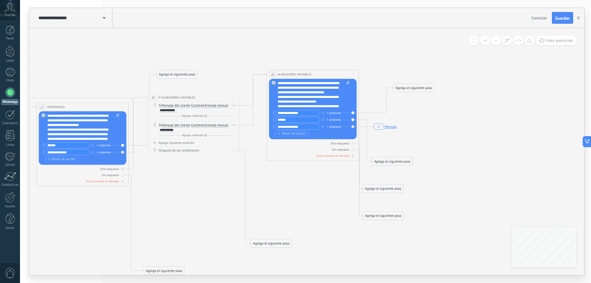
drag, startPoint x: 472, startPoint y: 106, endPoint x: 386, endPoint y: 128, distance: 89.1
click at [386, 128] on rect at bounding box center [386, 126] width 26 height 9
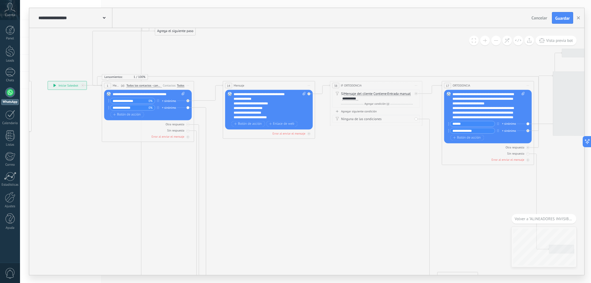
drag, startPoint x: 398, startPoint y: 205, endPoint x: 175, endPoint y: 153, distance: 228.4
click at [176, 153] on icon "1 Mensaje" at bounding box center [435, 218] width 1007 height 832
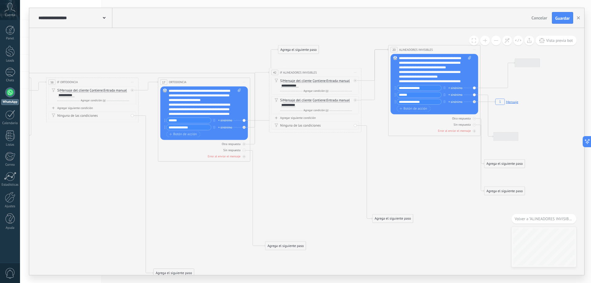
drag, startPoint x: 356, startPoint y: 177, endPoint x: 176, endPoint y: 200, distance: 181.0
click at [174, 201] on icon "1 Mensaje" at bounding box center [151, 214] width 1007 height 832
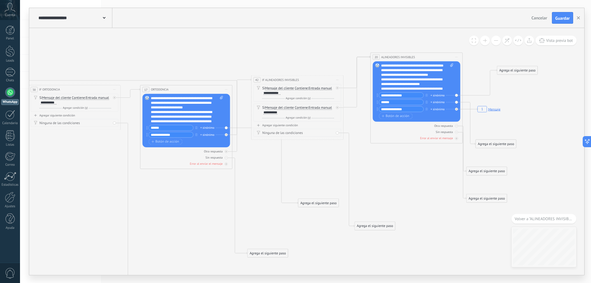
drag, startPoint x: 280, startPoint y: 57, endPoint x: 311, endPoint y: 209, distance: 154.8
click at [311, 207] on div "Agrega el siguiente paso" at bounding box center [318, 203] width 40 height 8
click at [295, 209] on div "Agrega el siguiente paso" at bounding box center [311, 209] width 40 height 8
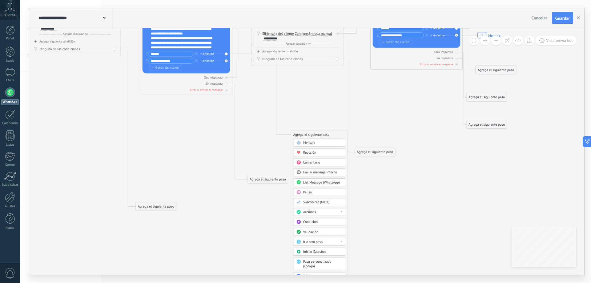
click at [267, 140] on icon "1 Mensaje" at bounding box center [133, 148] width 1007 height 832
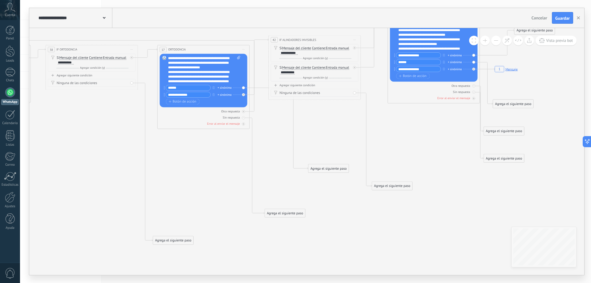
drag, startPoint x: 297, startPoint y: 115, endPoint x: 309, endPoint y: 140, distance: 27.1
click at [309, 140] on icon "1 Mensaje" at bounding box center [151, 182] width 1007 height 832
click at [0, 0] on icon at bounding box center [0, 0] width 0 height 0
click at [243, 95] on div "Reemplazar Quitar Convertir a mensaje de voz Arrastre la imagen aquí para adjun…" at bounding box center [204, 81] width 88 height 54
drag, startPoint x: 290, startPoint y: 105, endPoint x: 297, endPoint y: 201, distance: 96.4
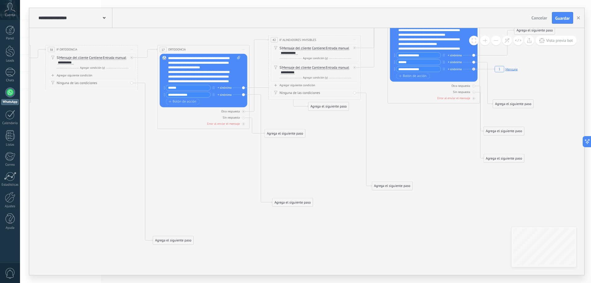
click at [297, 201] on div "Agrega el siguiente paso" at bounding box center [293, 203] width 40 height 8
drag, startPoint x: 325, startPoint y: 108, endPoint x: 286, endPoint y: 243, distance: 140.6
click at [286, 243] on div "Agrega el siguiente paso" at bounding box center [289, 241] width 40 height 8
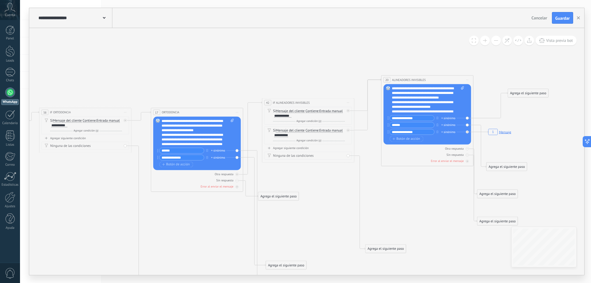
drag, startPoint x: 350, startPoint y: 136, endPoint x: 344, endPoint y: 199, distance: 63.2
click at [344, 199] on icon "1 Mensaje" at bounding box center [144, 244] width 1007 height 832
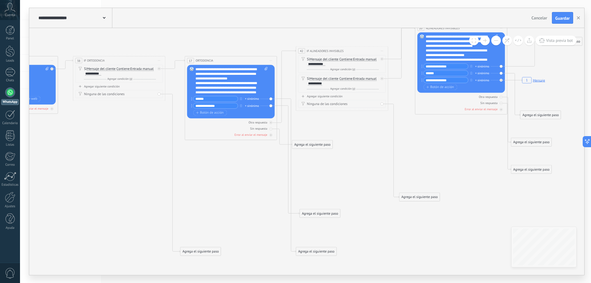
drag, startPoint x: 320, startPoint y: 191, endPoint x: 313, endPoint y: 163, distance: 29.4
click at [336, 171] on icon "1 Mensaje" at bounding box center [178, 193] width 1007 height 832
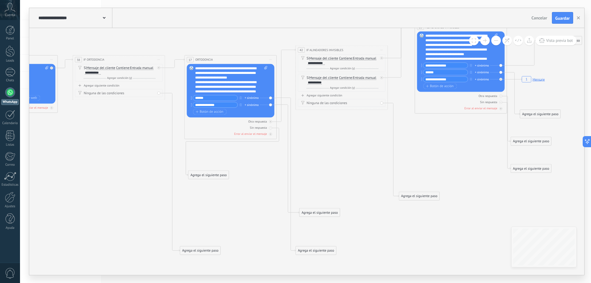
drag, startPoint x: 309, startPoint y: 144, endPoint x: 206, endPoint y: 175, distance: 108.2
click at [206, 175] on div "Agrega el siguiente paso" at bounding box center [209, 175] width 40 height 8
click at [270, 128] on icon at bounding box center [271, 128] width 2 height 0
drag, startPoint x: 312, startPoint y: 215, endPoint x: 212, endPoint y: 169, distance: 110.1
click at [212, 169] on div "Agrega el siguiente paso" at bounding box center [220, 166] width 40 height 8
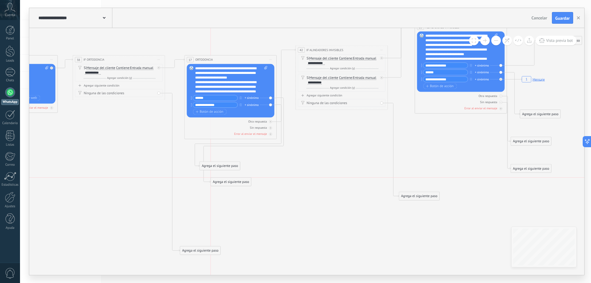
drag, startPoint x: 306, startPoint y: 248, endPoint x: 221, endPoint y: 179, distance: 109.3
click at [221, 179] on div "Agrega el siguiente paso" at bounding box center [231, 182] width 40 height 8
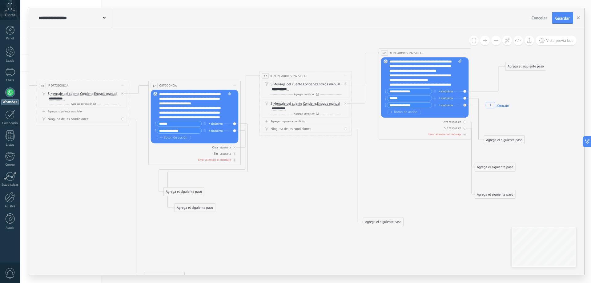
drag, startPoint x: 331, startPoint y: 172, endPoint x: 295, endPoint y: 197, distance: 44.4
click at [295, 197] on icon "1 Mensaje" at bounding box center [142, 218] width 1007 height 832
click at [568, 14] on button "Guardar" at bounding box center [562, 18] width 21 height 12
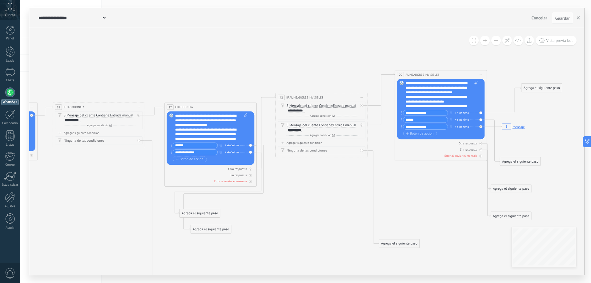
drag, startPoint x: 306, startPoint y: 153, endPoint x: 322, endPoint y: 175, distance: 26.9
click at [322, 175] on icon "1 Mensaje" at bounding box center [158, 239] width 1007 height 832
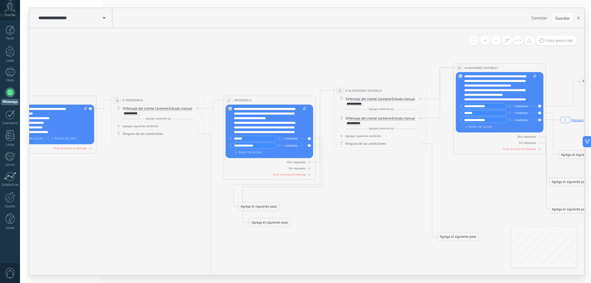
drag, startPoint x: 286, startPoint y: 200, endPoint x: 345, endPoint y: 193, distance: 59.5
click at [345, 193] on icon "1 Mensaje" at bounding box center [217, 232] width 1007 height 832
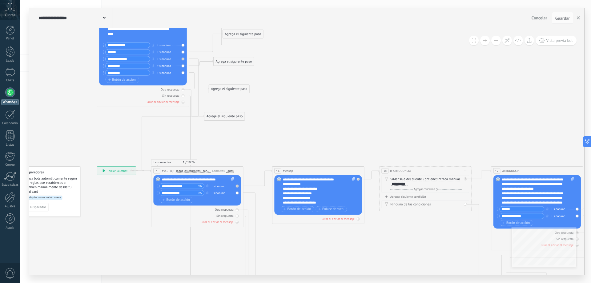
drag, startPoint x: 71, startPoint y: 179, endPoint x: 339, endPoint y: 249, distance: 277.1
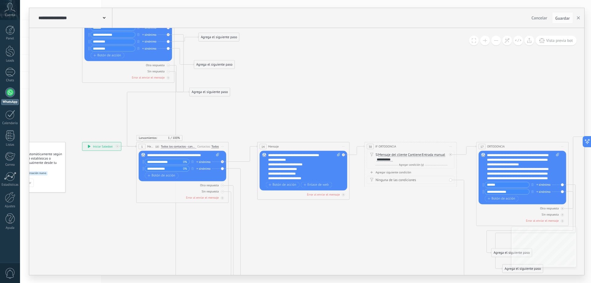
drag, startPoint x: 294, startPoint y: 95, endPoint x: 279, endPoint y: 70, distance: 28.5
click at [279, 70] on icon "1 Mensaje" at bounding box center [470, 279] width 1007 height 832
click at [344, 146] on span "Iniciar vista previa aquí Cambiar nombre Duplicar [GEOGRAPHIC_DATA]" at bounding box center [343, 146] width 7 height 7
click at [294, 222] on icon "1 Mensaje" at bounding box center [470, 279] width 1007 height 832
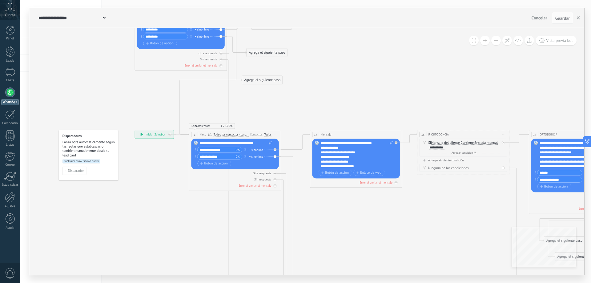
drag, startPoint x: 97, startPoint y: 220, endPoint x: 150, endPoint y: 209, distance: 53.8
click at [150, 208] on icon "1 Mensaje" at bounding box center [522, 267] width 1007 height 832
click at [397, 132] on span "Iniciar vista previa aquí Cambiar nombre Duplicar [GEOGRAPHIC_DATA]" at bounding box center [396, 135] width 7 height 7
click at [409, 102] on icon "1 Mensaje" at bounding box center [522, 267] width 1007 height 832
click at [385, 137] on div "14 Mensaje ******* (a): Todos los contactos - canales seleccionados Todos los c…" at bounding box center [357, 135] width 92 height 9
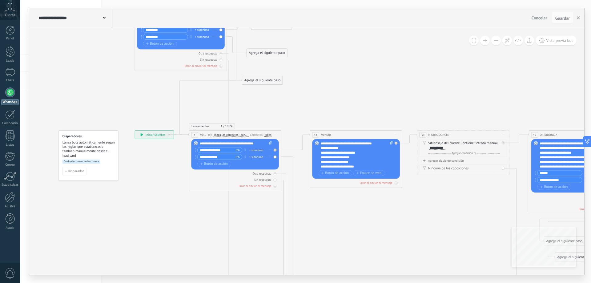
click at [385, 137] on div "14 Mensaje ******* (a): Todos los contactos - canales seleccionados Todos los c…" at bounding box center [357, 135] width 92 height 9
click at [356, 181] on div "Error al enviar el mensaje" at bounding box center [356, 183] width 88 height 4
click at [357, 137] on div "14 Mensaje ******* (a): Todos los contactos - canales seleccionados Todos los c…" at bounding box center [357, 135] width 92 height 9
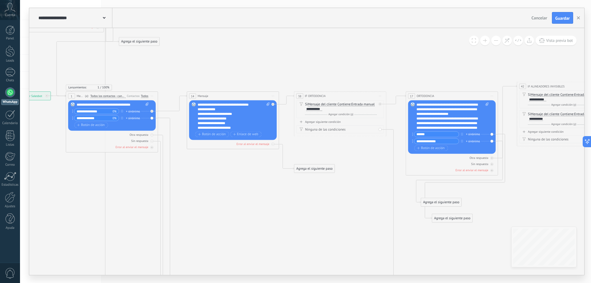
drag, startPoint x: 459, startPoint y: 97, endPoint x: 353, endPoint y: 63, distance: 111.1
click at [343, 60] on icon "1 Mensaje" at bounding box center [399, 228] width 1007 height 832
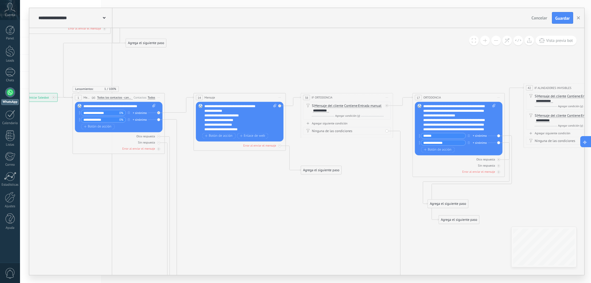
click at [591, 143] on icon at bounding box center [592, 142] width 4 height 4
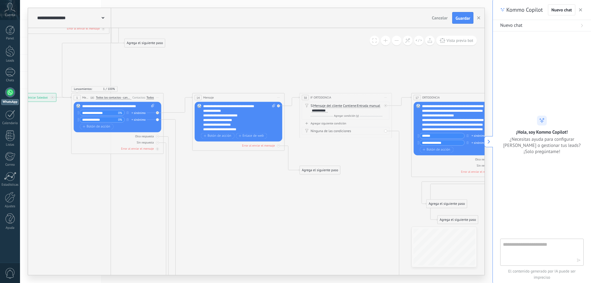
click at [246, 116] on div "**********" at bounding box center [239, 118] width 72 height 28
click at [246, 107] on div "**********" at bounding box center [239, 118] width 72 height 28
click at [262, 96] on div "14 Mensaje ******* (a): Todos los contactos - canales seleccionados Todos los c…" at bounding box center [239, 97] width 92 height 9
click at [583, 9] on button "button" at bounding box center [581, 9] width 6 height 7
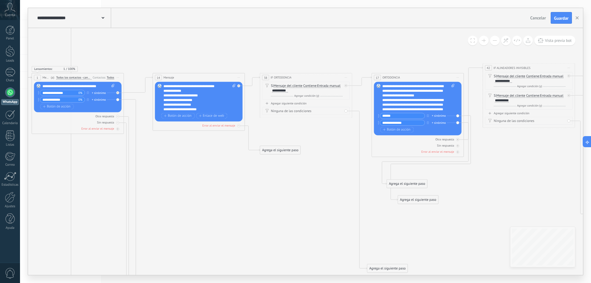
drag, startPoint x: 519, startPoint y: 63, endPoint x: 497, endPoint y: 52, distance: 25.3
click at [497, 52] on icon "1 Mensaje" at bounding box center [365, 210] width 1007 height 832
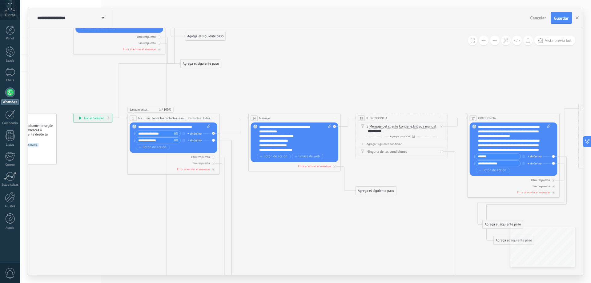
drag, startPoint x: 260, startPoint y: 188, endPoint x: 363, endPoint y: 231, distance: 112.2
click at [368, 234] on icon "1 Mensaje" at bounding box center [461, 250] width 1007 height 832
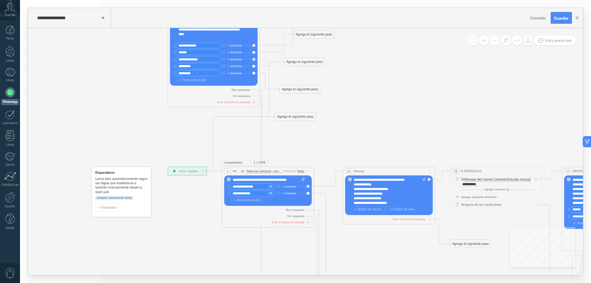
drag, startPoint x: 102, startPoint y: 209, endPoint x: 184, endPoint y: 256, distance: 95.1
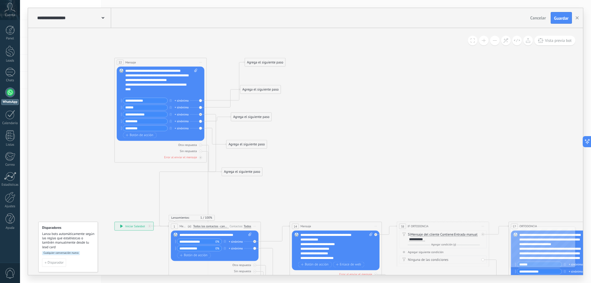
drag, startPoint x: 424, startPoint y: 105, endPoint x: 374, endPoint y: 150, distance: 68.0
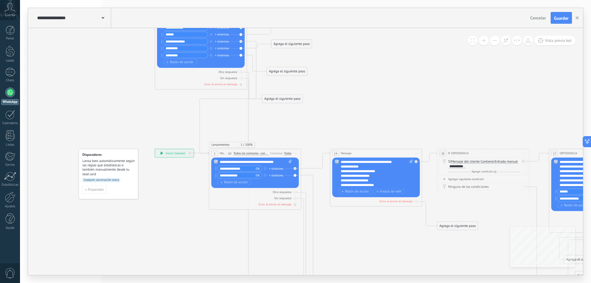
drag, startPoint x: 338, startPoint y: 170, endPoint x: 379, endPoint y: 97, distance: 83.4
click at [379, 97] on icon "1 Mensaje" at bounding box center [542, 285] width 1007 height 832
drag, startPoint x: 117, startPoint y: 156, endPoint x: 152, endPoint y: 156, distance: 35.1
click at [108, 157] on div "Disparadores Lanza bots automáticamente según las reglas que establezcas o tamb…" at bounding box center [98, 164] width 53 height 24
click at [164, 155] on div "**********" at bounding box center [174, 153] width 39 height 8
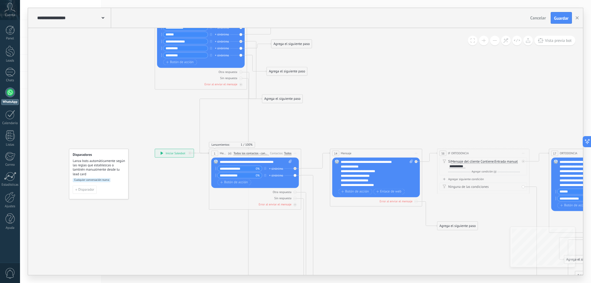
click at [172, 152] on div "**********" at bounding box center [174, 153] width 39 height 8
drag, startPoint x: 172, startPoint y: 163, endPoint x: 156, endPoint y: 144, distance: 24.5
click at [156, 144] on div "**********" at bounding box center [154, 143] width 39 height 8
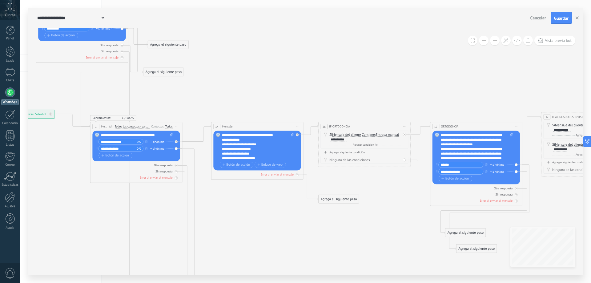
drag, startPoint x: 392, startPoint y: 123, endPoint x: 274, endPoint y: 96, distance: 121.9
click at [274, 96] on icon "1 Mensaje" at bounding box center [414, 259] width 1028 height 832
click at [515, 200] on icon at bounding box center [516, 201] width 2 height 2
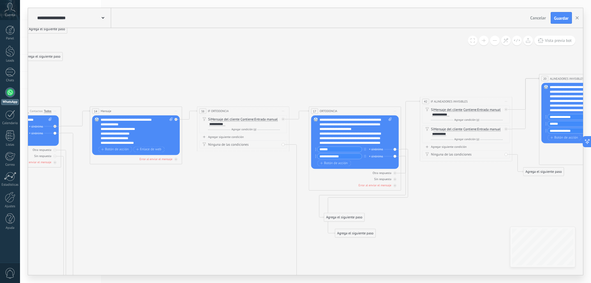
drag, startPoint x: 327, startPoint y: 205, endPoint x: 235, endPoint y: 192, distance: 93.4
click at [235, 192] on icon "1 Mensaje" at bounding box center [293, 243] width 1028 height 832
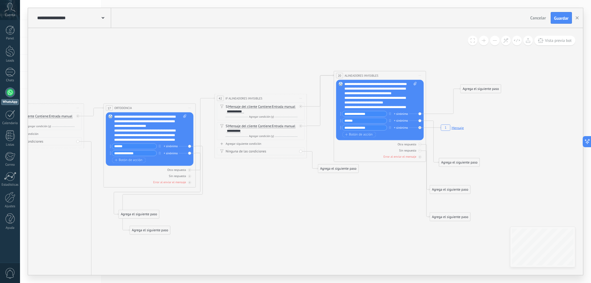
drag, startPoint x: 453, startPoint y: 209, endPoint x: 290, endPoint y: 203, distance: 162.8
click at [290, 203] on icon "1 Mensaje" at bounding box center [87, 240] width 1028 height 832
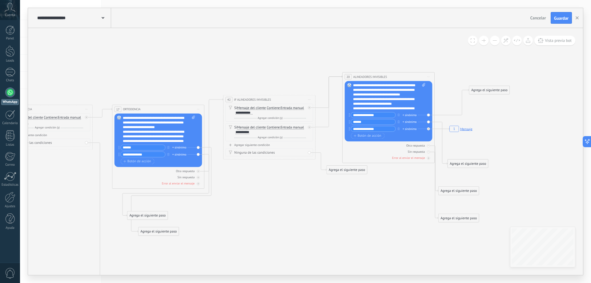
drag, startPoint x: 257, startPoint y: 200, endPoint x: 264, endPoint y: 201, distance: 7.2
click at [264, 201] on icon "1 Mensaje" at bounding box center [96, 241] width 1028 height 832
click at [429, 153] on div at bounding box center [428, 151] width 3 height 3
click at [428, 148] on div "Otra respuesta Sin respuesta Error al enviar el mensaje" at bounding box center [389, 150] width 88 height 19
click at [199, 171] on icon at bounding box center [198, 172] width 2 height 2
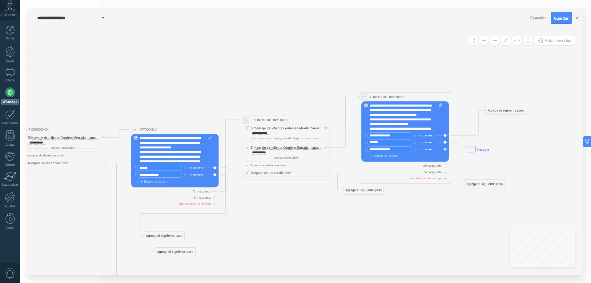
drag, startPoint x: 401, startPoint y: 182, endPoint x: 418, endPoint y: 202, distance: 26.3
click at [418, 202] on icon "1 Mensaje" at bounding box center [113, 262] width 1028 height 832
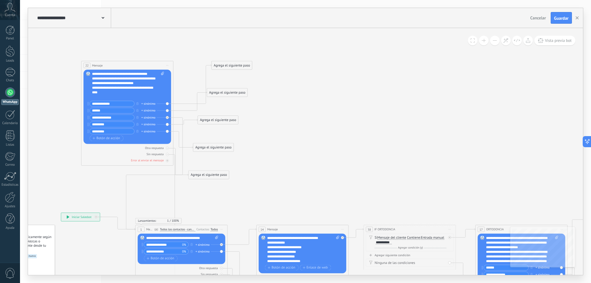
drag, startPoint x: 187, startPoint y: 74, endPoint x: 534, endPoint y: 173, distance: 360.9
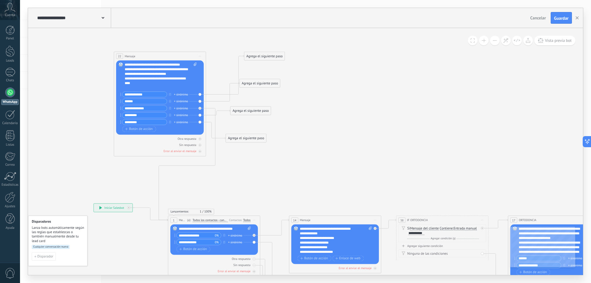
drag, startPoint x: 250, startPoint y: 175, endPoint x: 282, endPoint y: 166, distance: 33.9
click at [170, 115] on icon "button" at bounding box center [170, 115] width 2 height 3
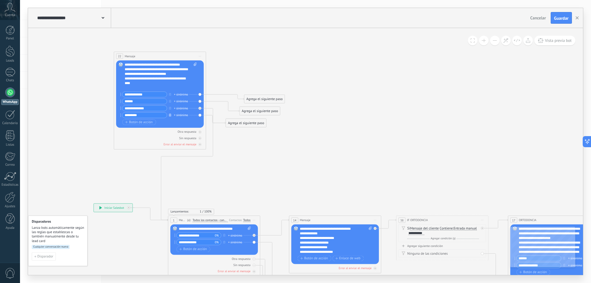
click at [170, 115] on icon "button" at bounding box center [170, 115] width 2 height 3
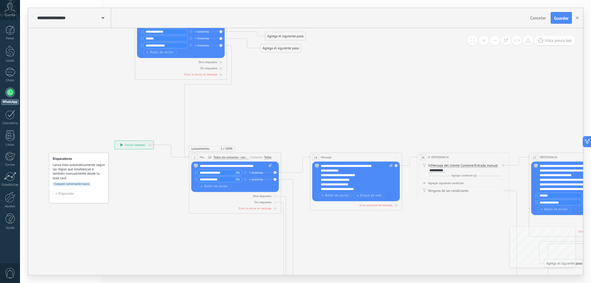
drag, startPoint x: 314, startPoint y: 156, endPoint x: 328, endPoint y: 113, distance: 45.9
click at [376, 159] on div "14 Mensaje ******* (a): Todos los contactos - canales seleccionados Todos los c…" at bounding box center [357, 157] width 92 height 9
click at [396, 156] on span "Iniciar vista previa aquí Cambiar nombre Duplicar [GEOGRAPHIC_DATA]" at bounding box center [396, 157] width 7 height 7
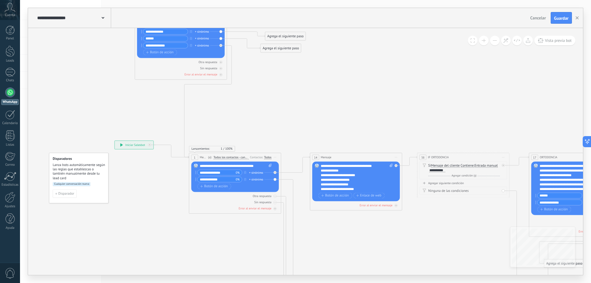
click at [504, 156] on span "Iniciar vista previa aquí Cambiar nombre Duplicar [GEOGRAPHIC_DATA]" at bounding box center [503, 157] width 7 height 7
click at [511, 163] on div "Iniciar vista previa aquí" at bounding box center [525, 164] width 46 height 8
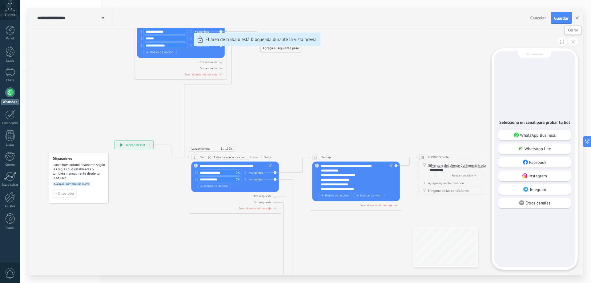
click at [572, 42] on icon at bounding box center [573, 41] width 3 height 3
